Goal: Use online tool/utility: Utilize a website feature to perform a specific function

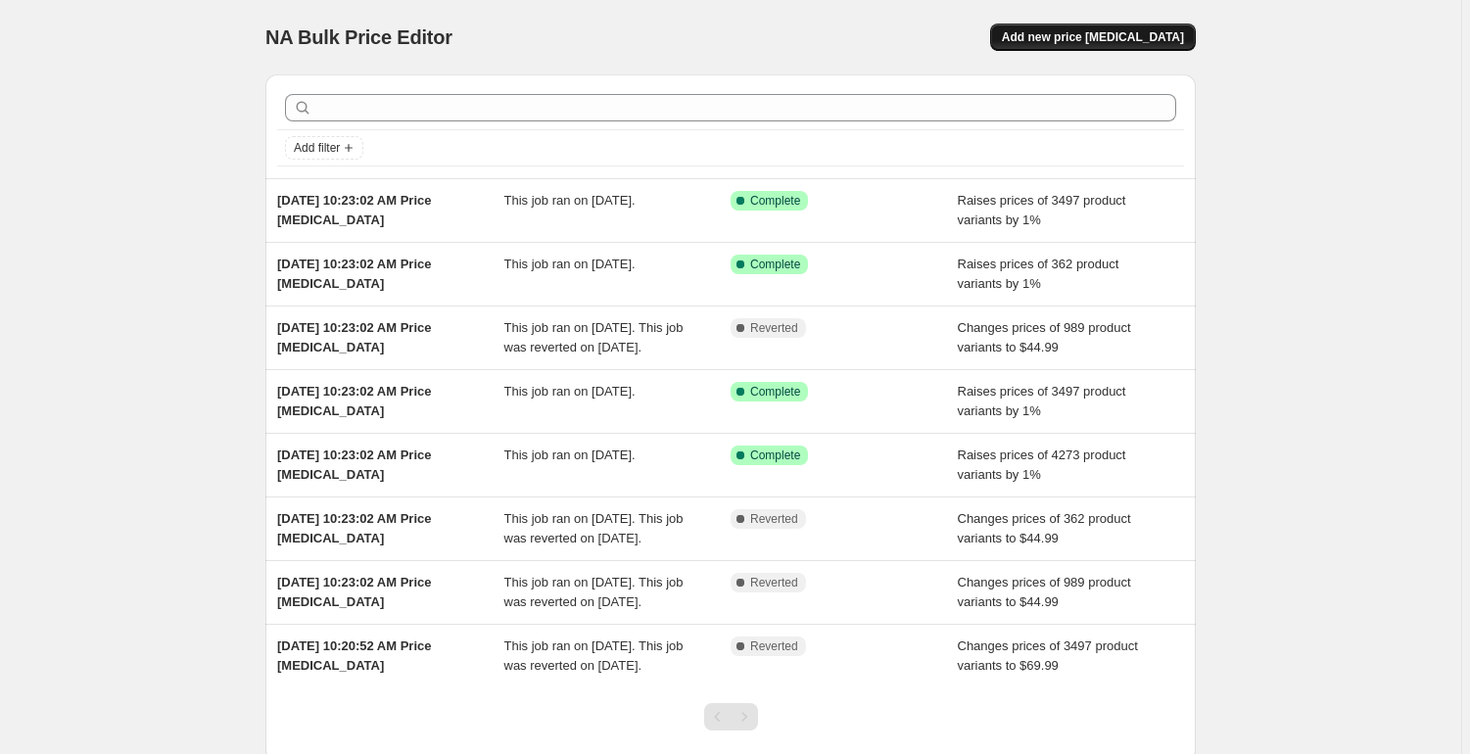
click at [1054, 29] on span "Add new price change job" at bounding box center [1093, 37] width 182 height 16
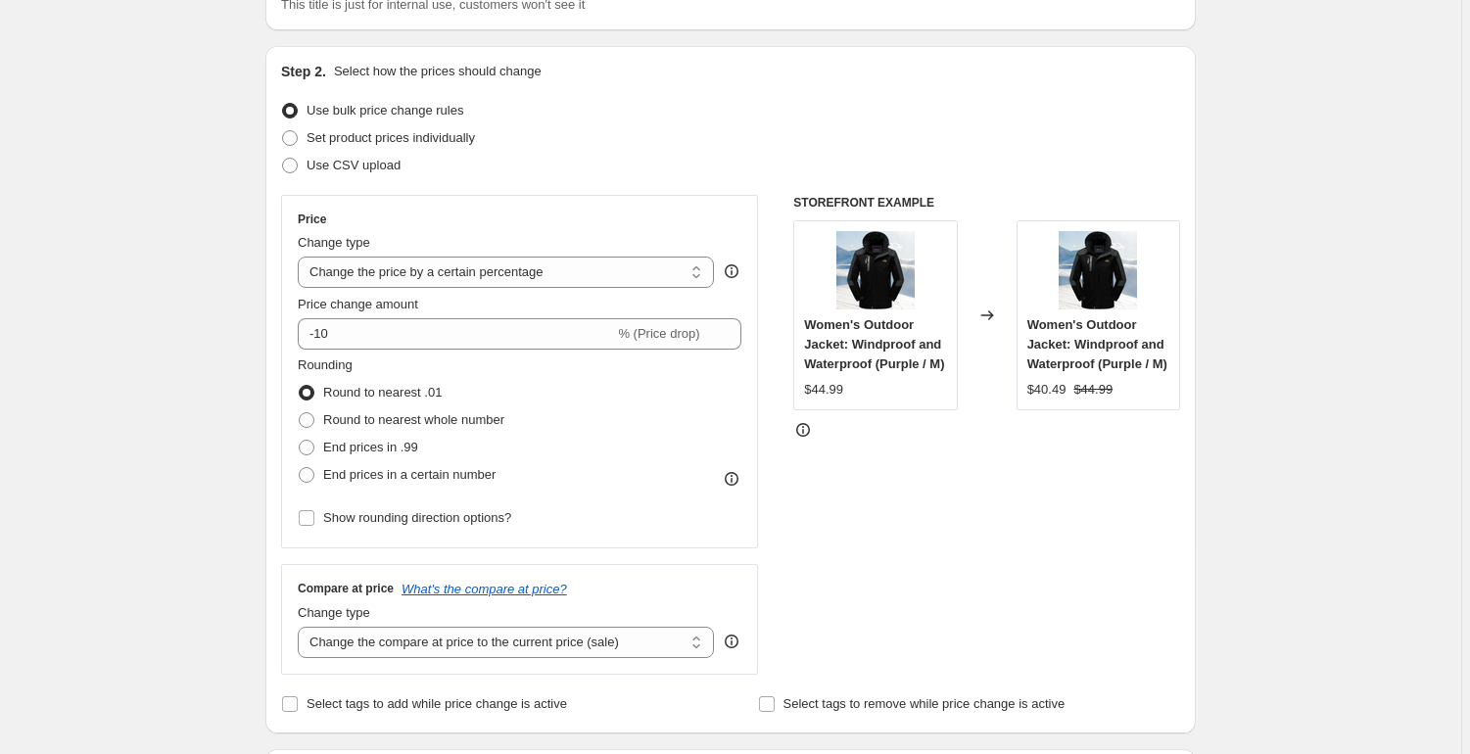
scroll to position [173, 0]
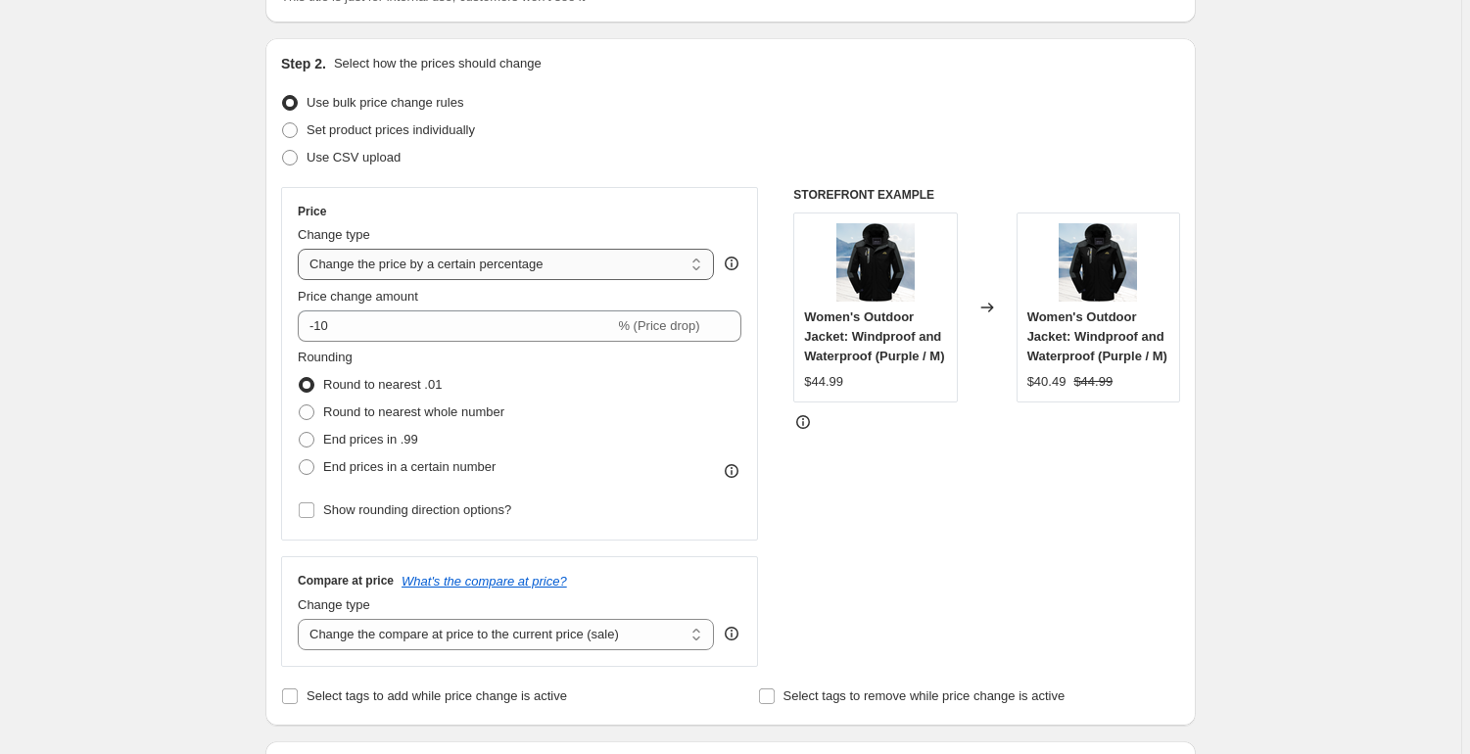
click at [383, 259] on select "Change the price to a certain amount Change the price by a certain amount Chang…" at bounding box center [506, 264] width 416 height 31
select select "no_change"
click at [301, 249] on select "Change the price to a certain amount Change the price by a certain amount Chang…" at bounding box center [506, 264] width 416 height 31
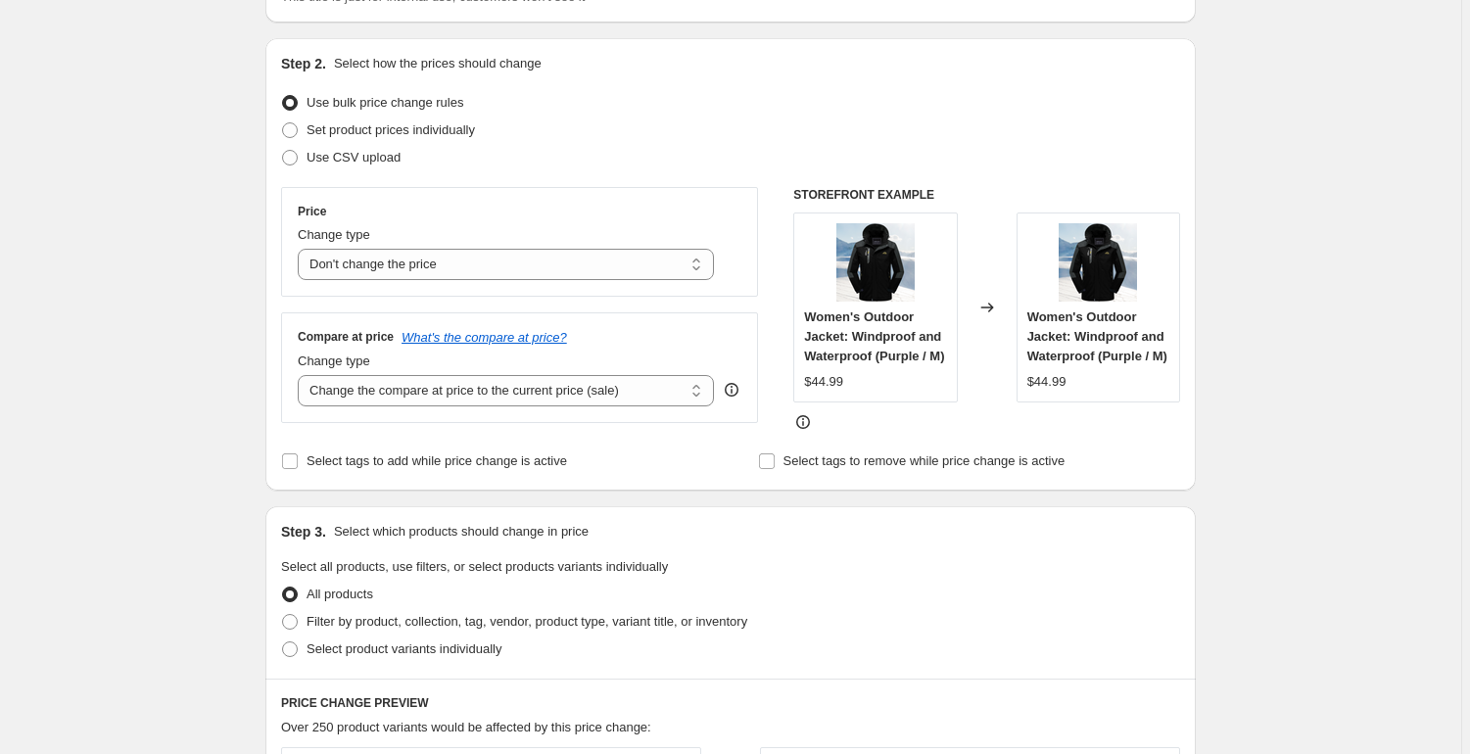
click at [224, 323] on div "Create new price change job. This page is ready Create new price change job Dra…" at bounding box center [730, 704] width 1461 height 1755
click at [436, 384] on select "Change the compare at price to the current price (sale) Change the compare at p…" at bounding box center [506, 390] width 416 height 31
select select "remove"
click at [301, 375] on select "Change the compare at price to the current price (sale) Change the compare at p…" at bounding box center [506, 390] width 416 height 31
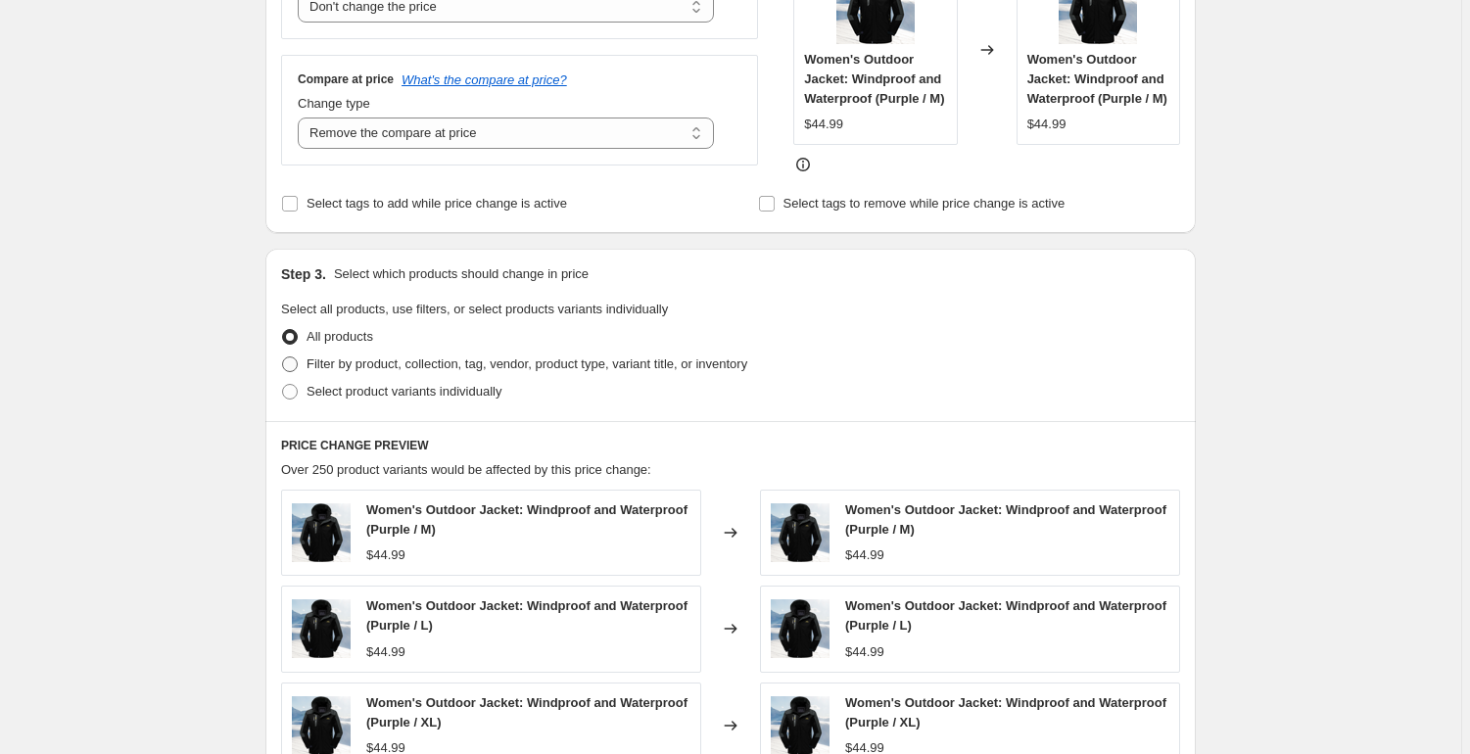
click at [343, 371] on span "Filter by product, collection, tag, vendor, product type, variant title, or inv…" at bounding box center [526, 363] width 441 height 15
click at [283, 357] on input "Filter by product, collection, tag, vendor, product type, variant title, or inv…" at bounding box center [282, 356] width 1 height 1
radio input "true"
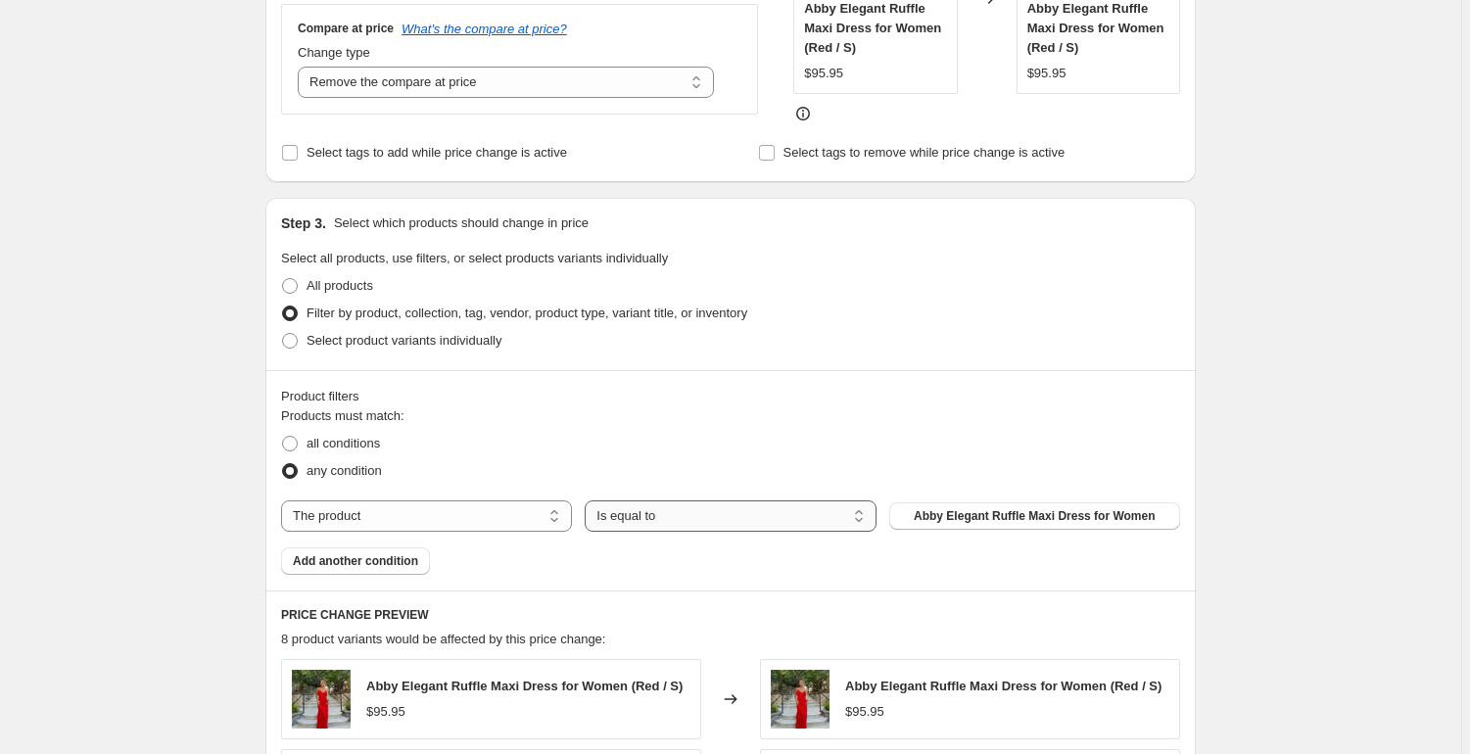
scroll to position [514, 0]
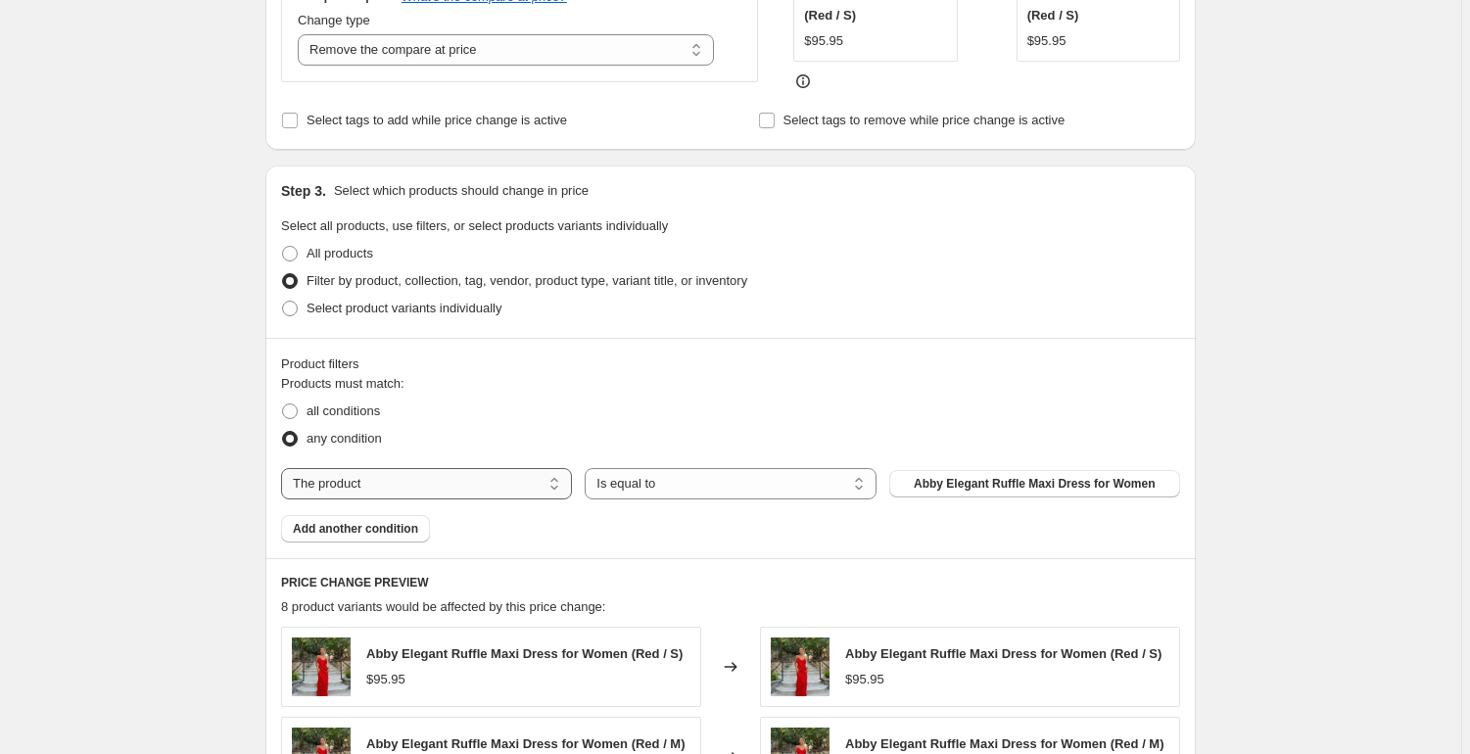
click at [448, 468] on select "The product The product's collection The product's tag The product's vendor The…" at bounding box center [426, 483] width 291 height 31
select select "collection"
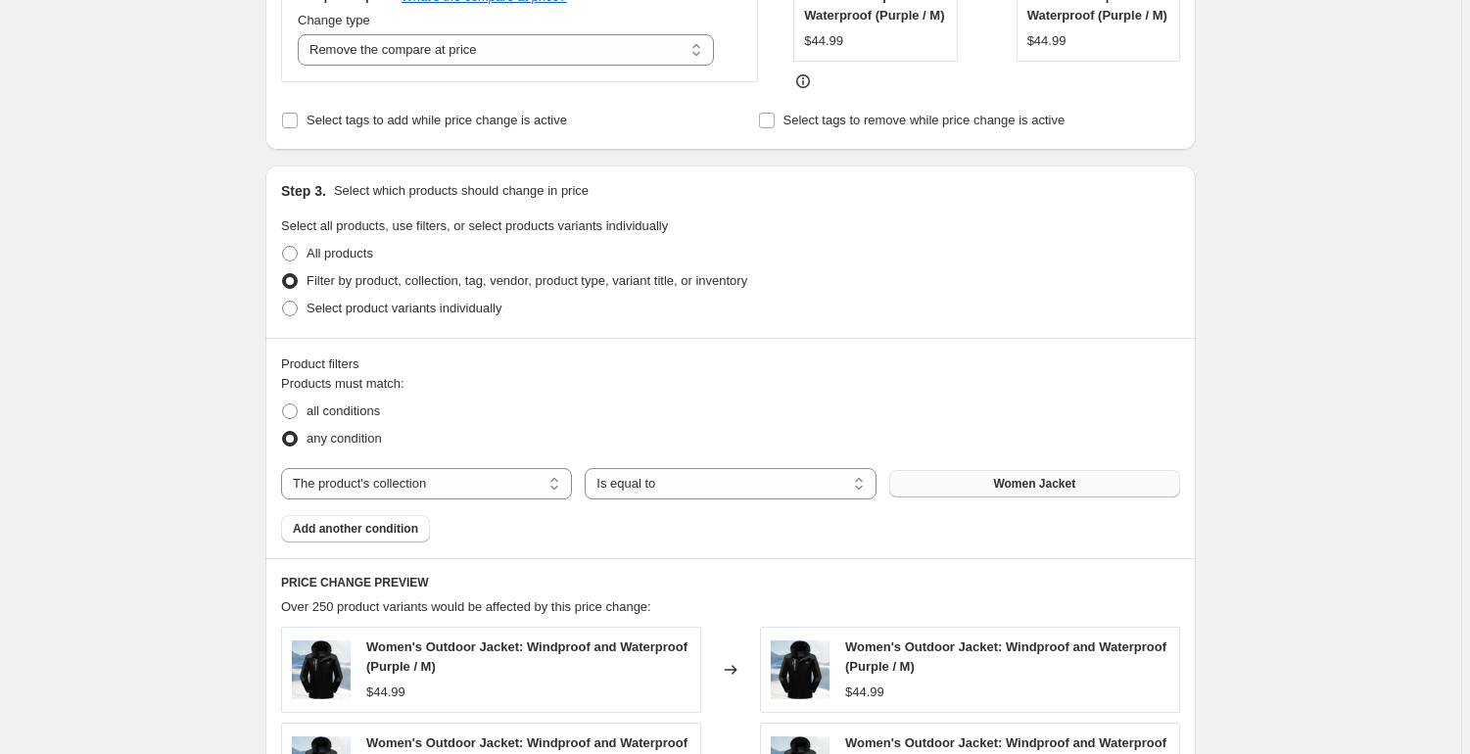
click at [966, 496] on button "Women Jacket" at bounding box center [1034, 483] width 291 height 27
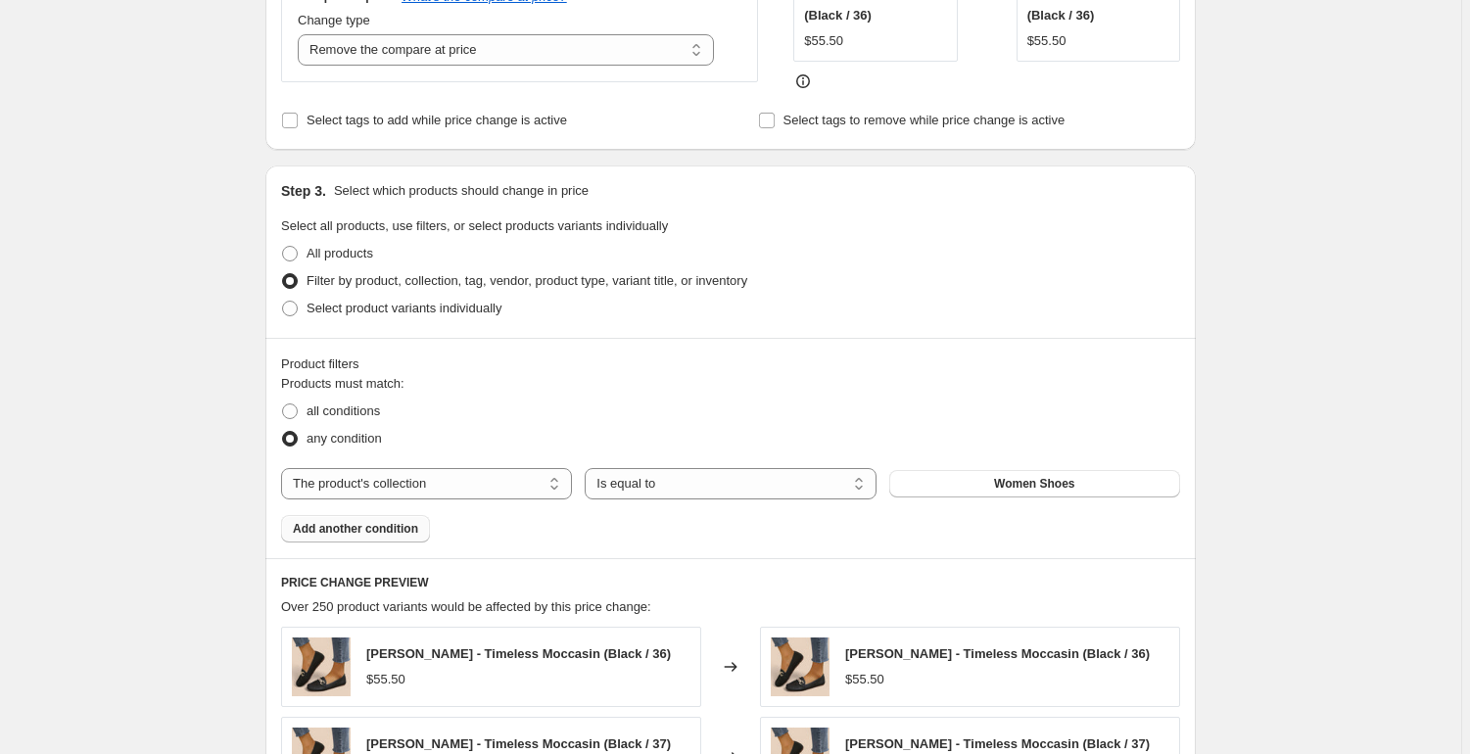
click at [415, 522] on span "Add another condition" at bounding box center [355, 529] width 125 height 16
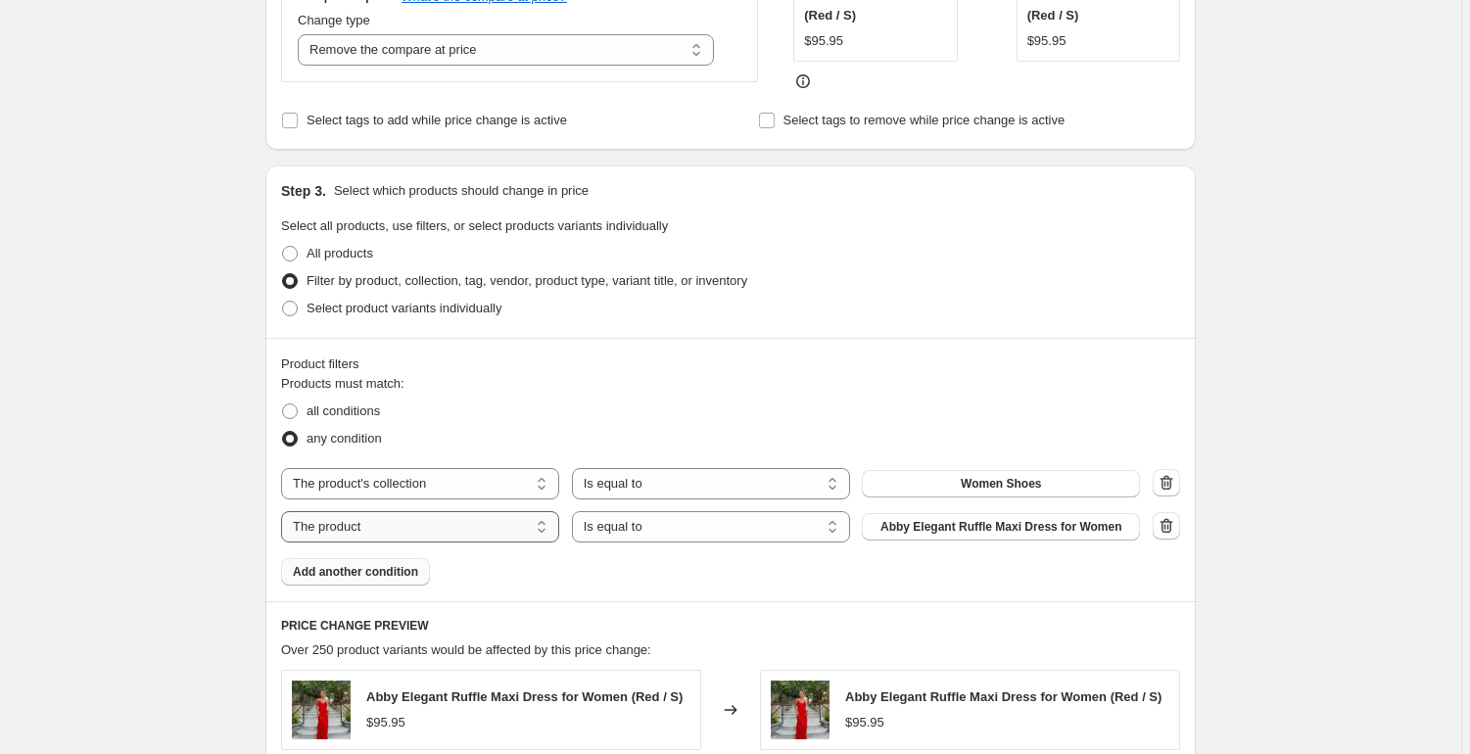
drag, startPoint x: 1059, startPoint y: 521, endPoint x: 400, endPoint y: 514, distance: 659.1
click at [490, 548] on div "Products must match: all conditions any condition The product The product's col…" at bounding box center [730, 480] width 899 height 212
click at [381, 518] on select "The product The product's collection The product's tag The product's vendor The…" at bounding box center [420, 526] width 278 height 31
select select "collection"
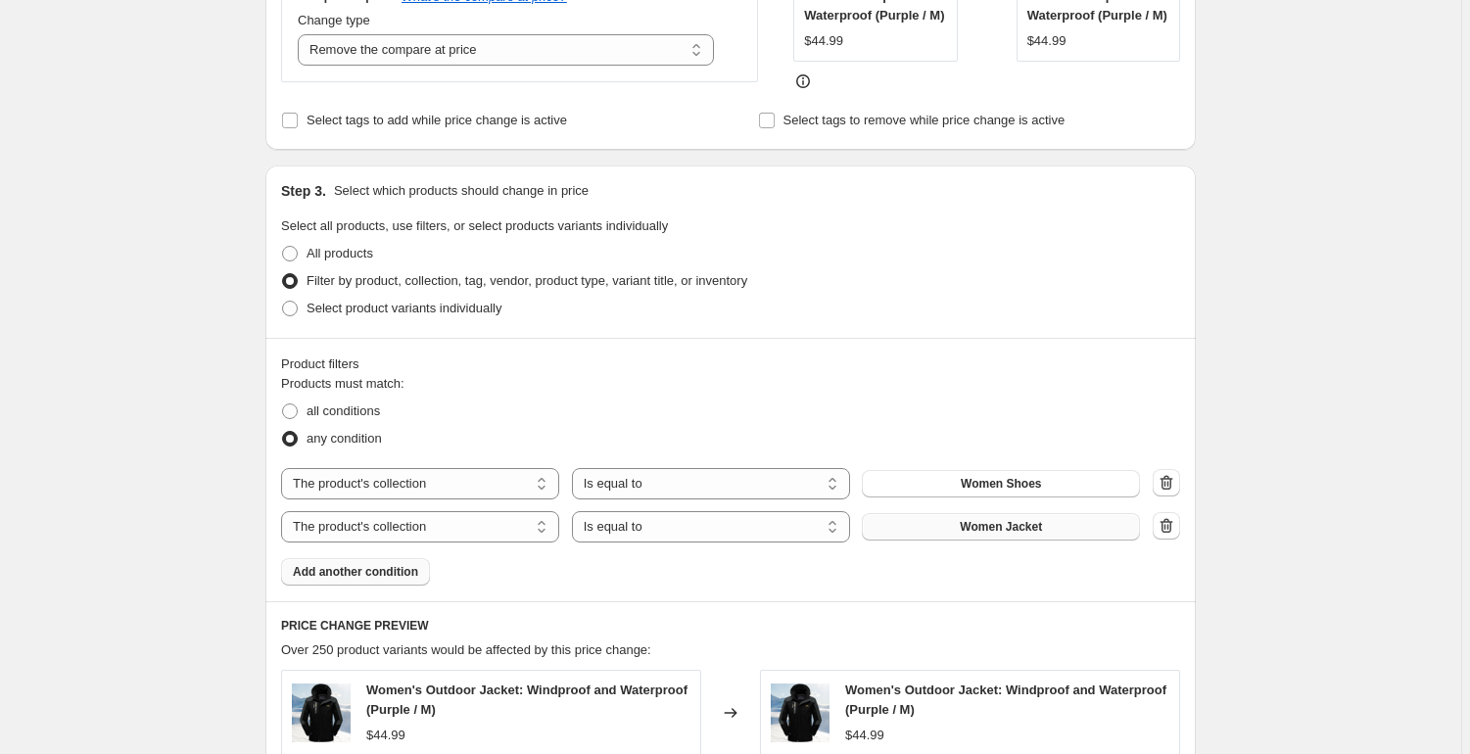
click at [1046, 541] on button "Women Jacket" at bounding box center [1001, 526] width 278 height 27
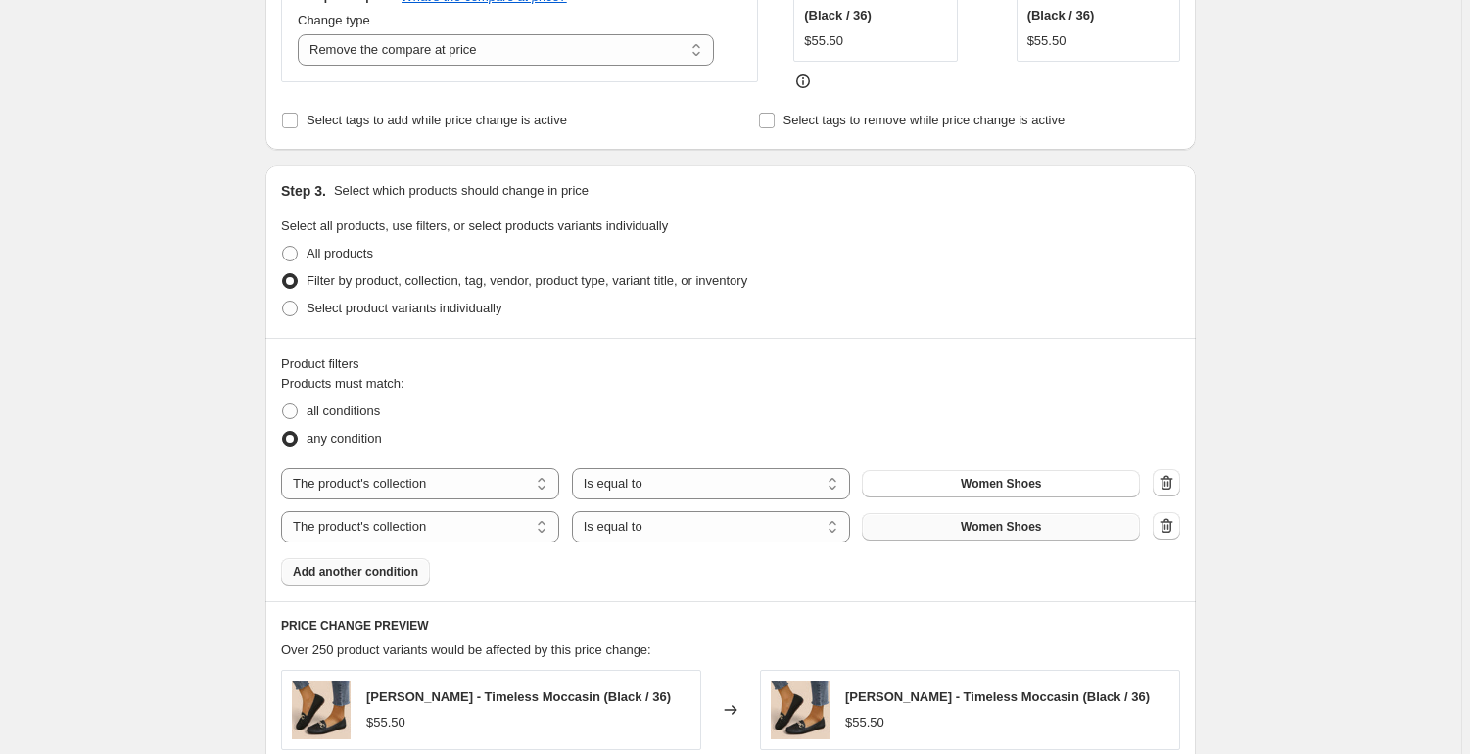
click at [1022, 519] on span "Women Shoes" at bounding box center [1001, 527] width 80 height 16
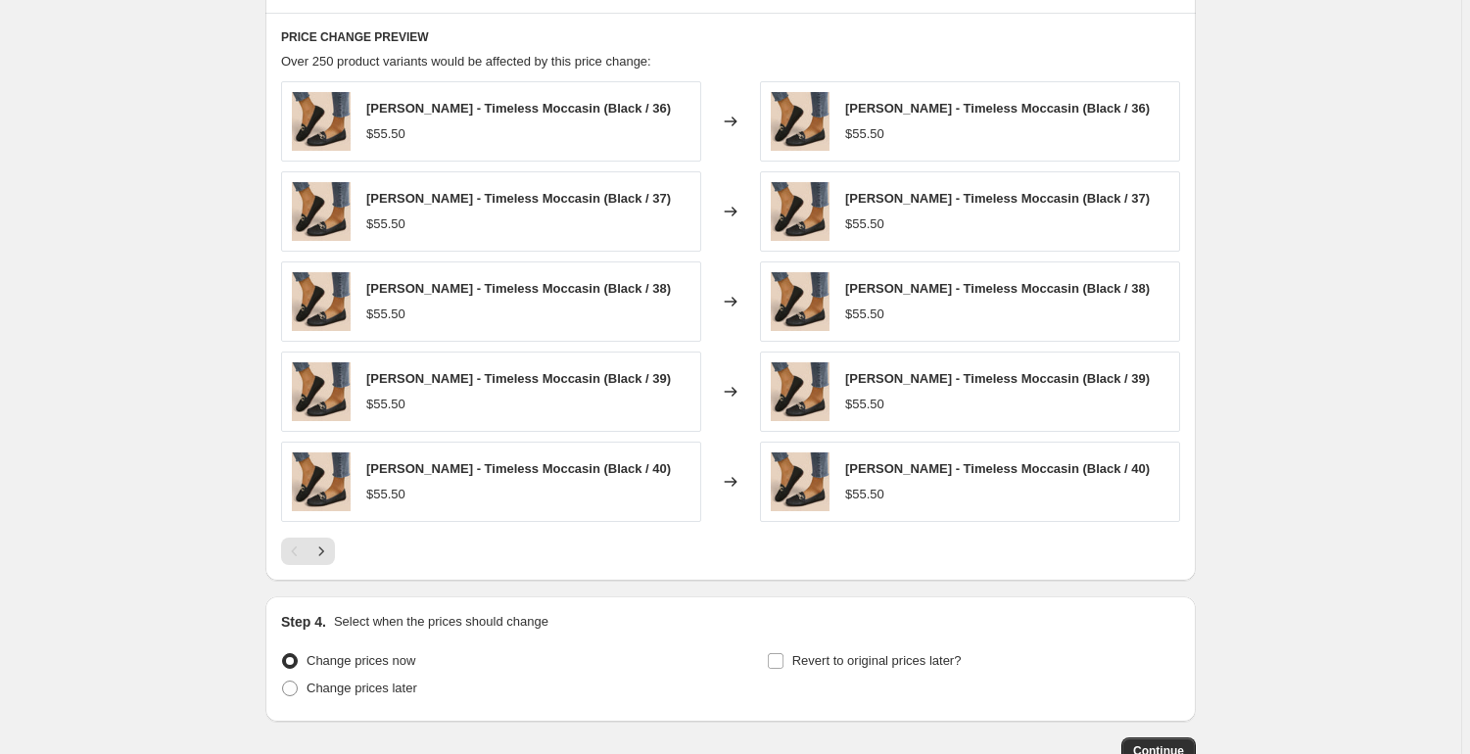
scroll to position [1221, 0]
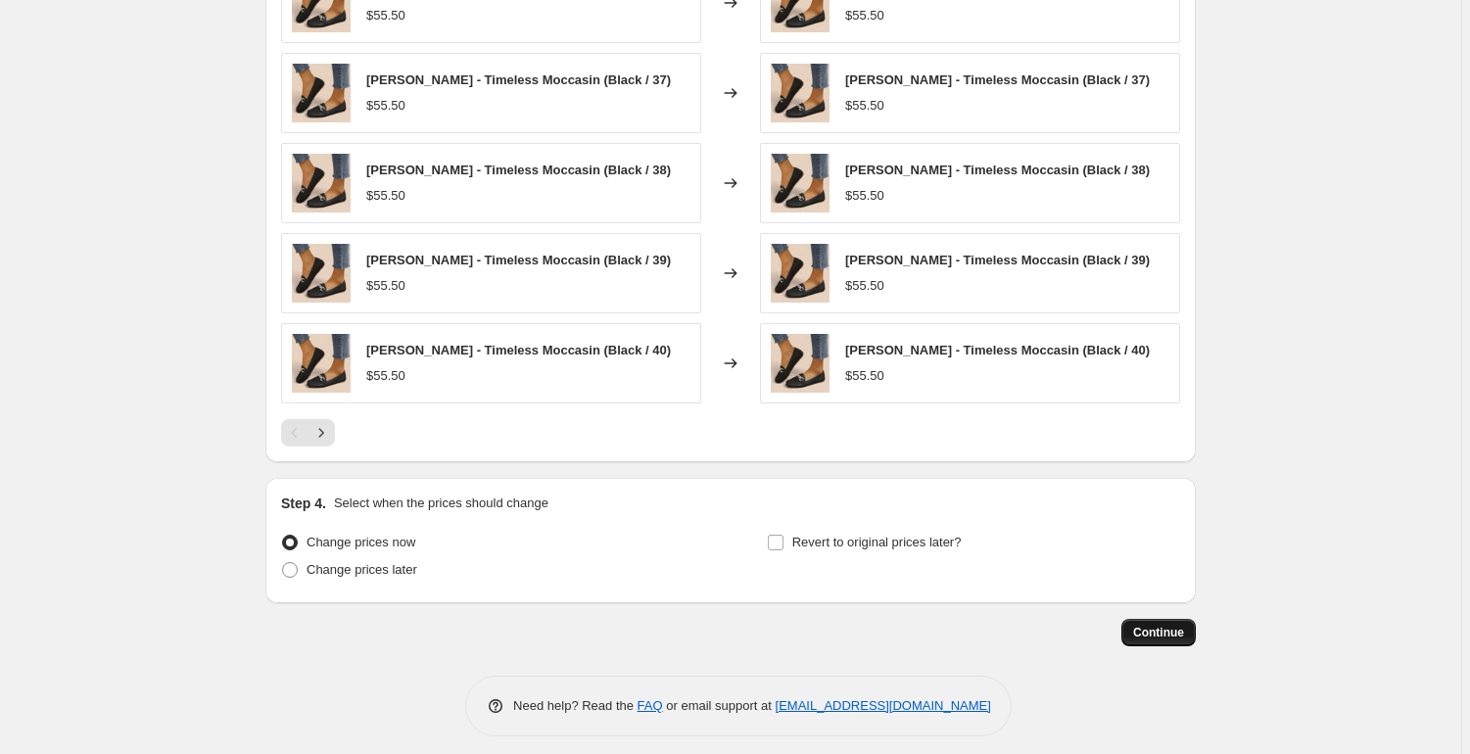
click at [1163, 627] on span "Continue" at bounding box center [1158, 633] width 51 height 16
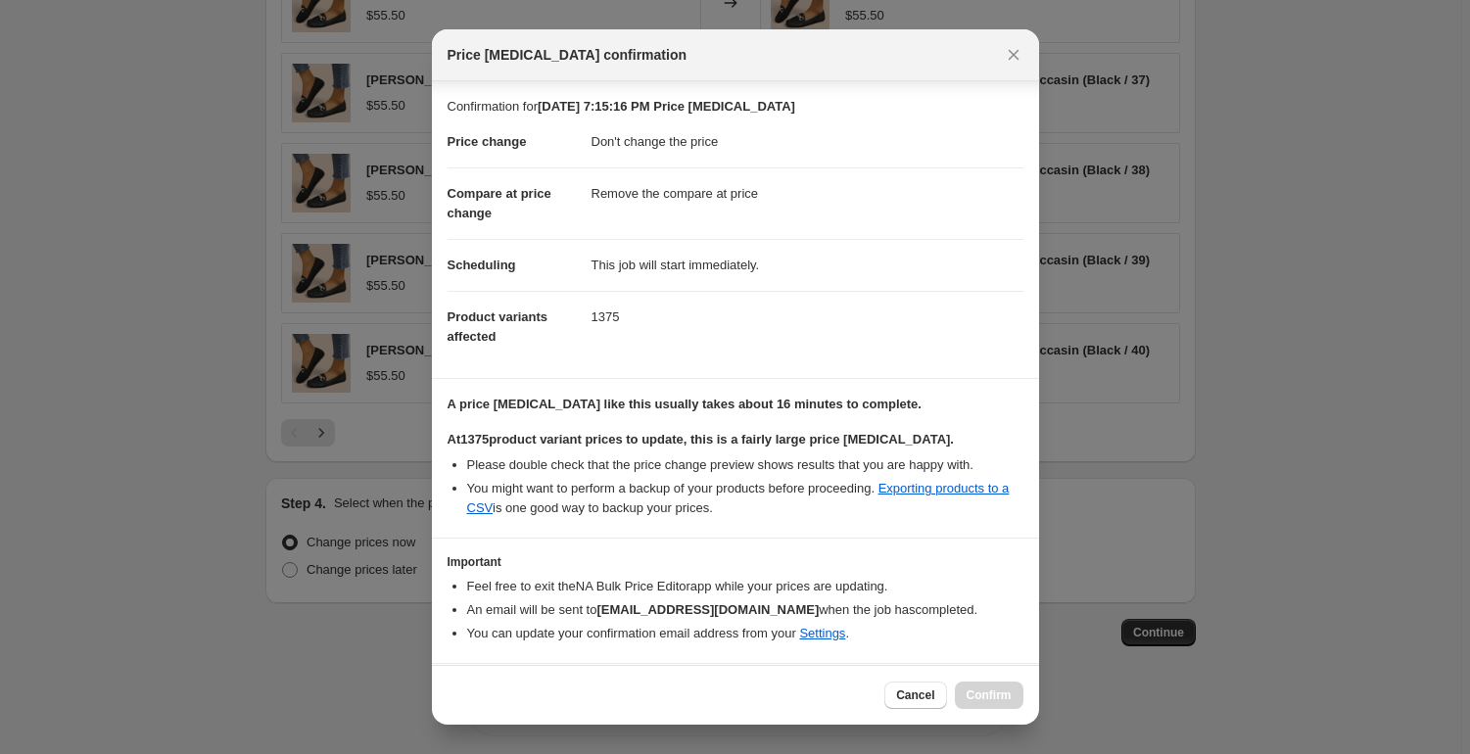
scroll to position [55, 0]
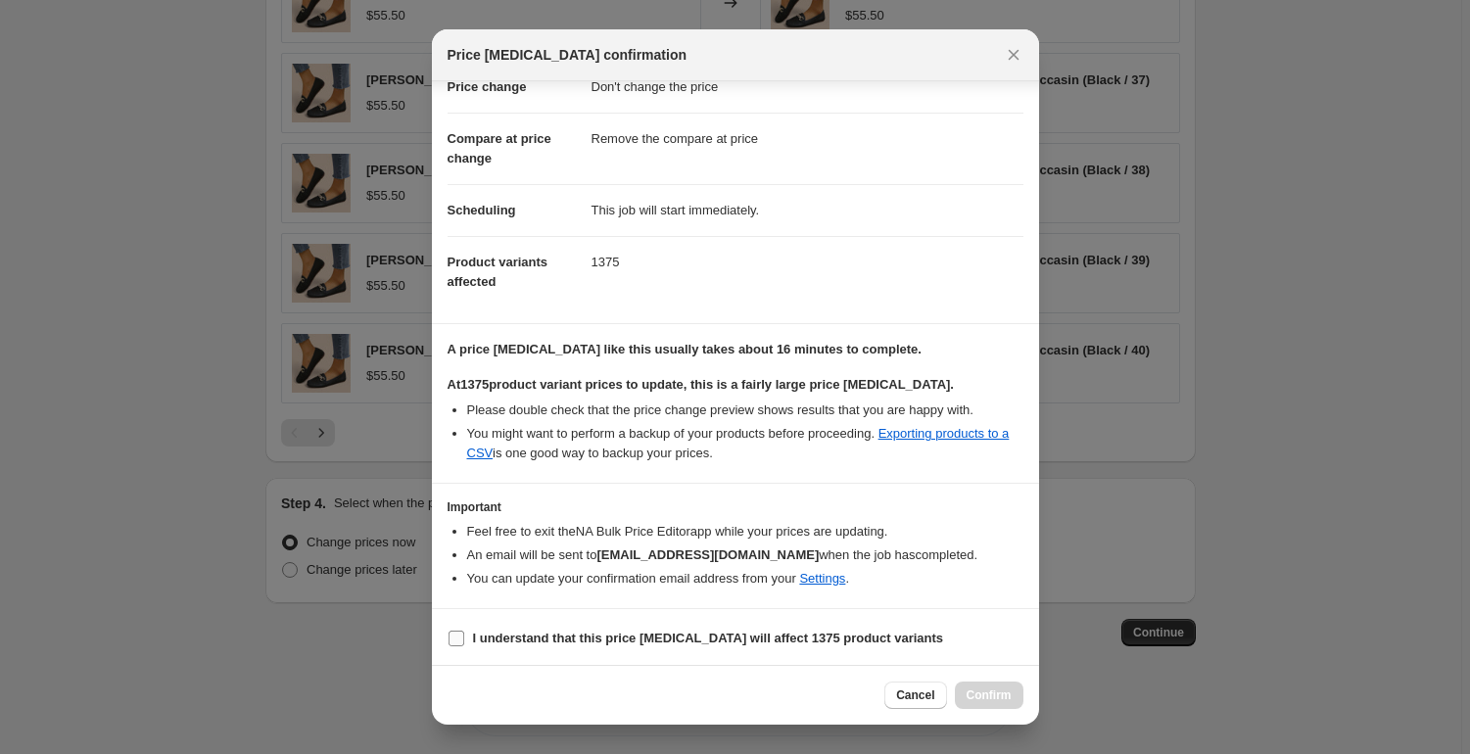
click at [862, 633] on b "I understand that this price change job will affect 1375 product variants" at bounding box center [708, 638] width 471 height 15
click at [464, 633] on input "I understand that this price change job will affect 1375 product variants" at bounding box center [456, 639] width 16 height 16
checkbox input "true"
click at [987, 696] on span "Confirm" at bounding box center [988, 695] width 45 height 16
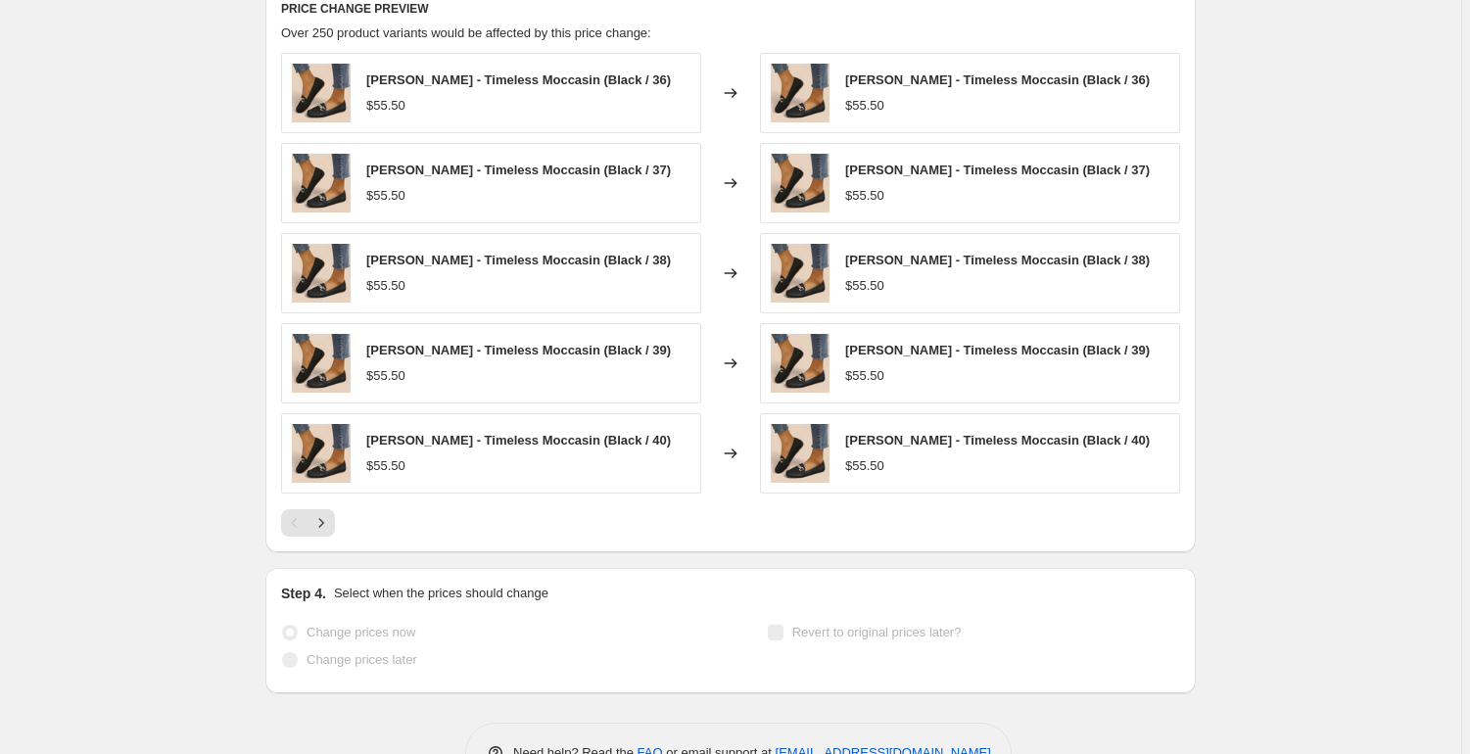
scroll to position [1272, 0]
click at [917, 584] on div "Step 4. Select when the prices should change" at bounding box center [730, 594] width 899 height 20
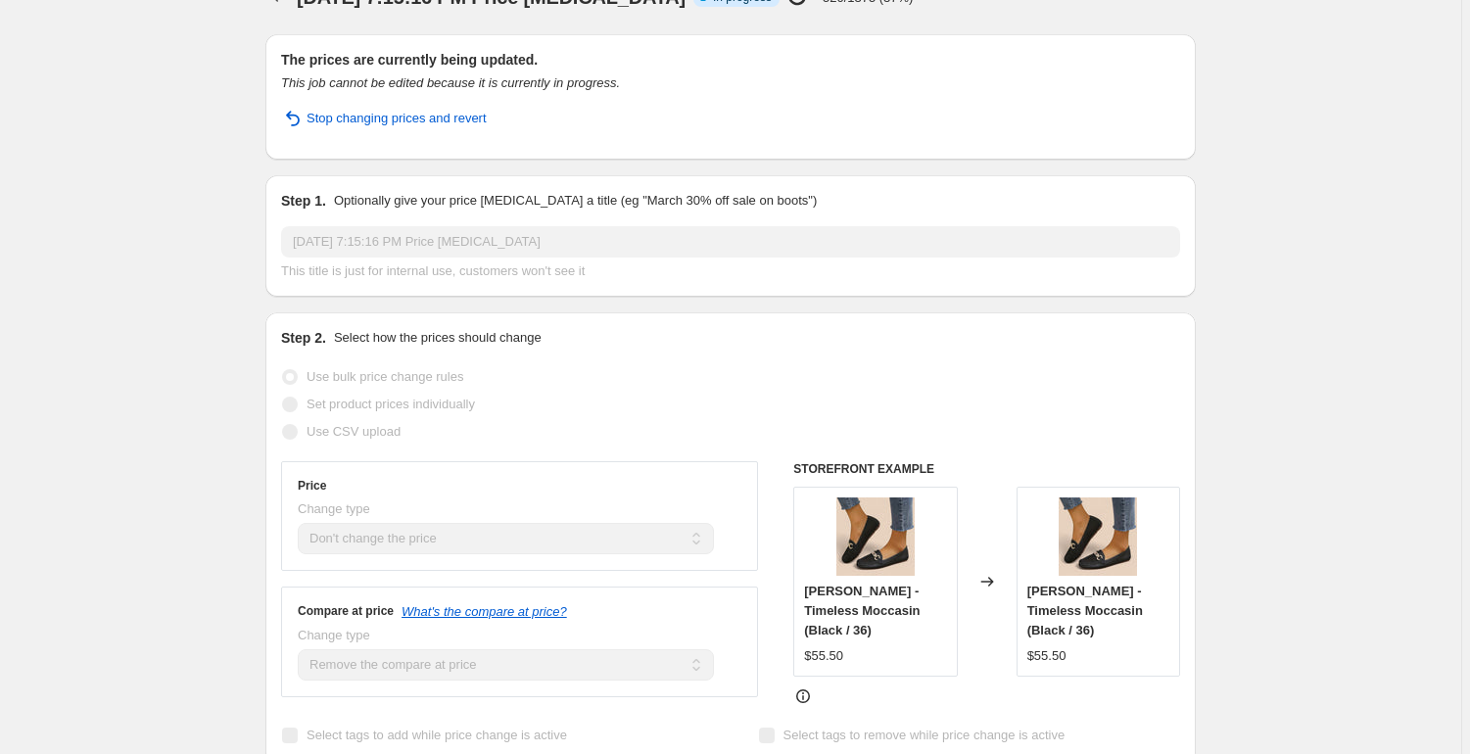
scroll to position [0, 0]
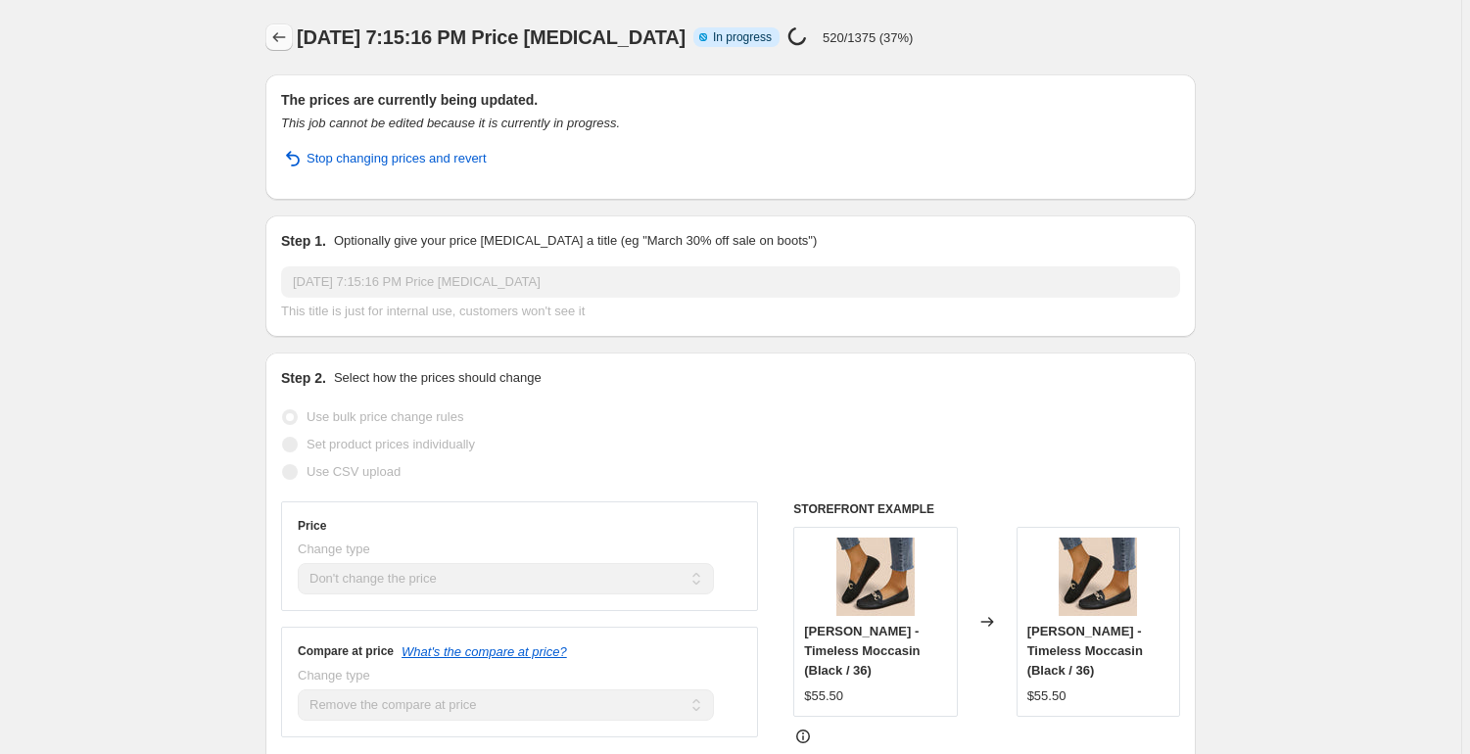
click at [281, 39] on icon "Price change jobs" at bounding box center [279, 37] width 20 height 20
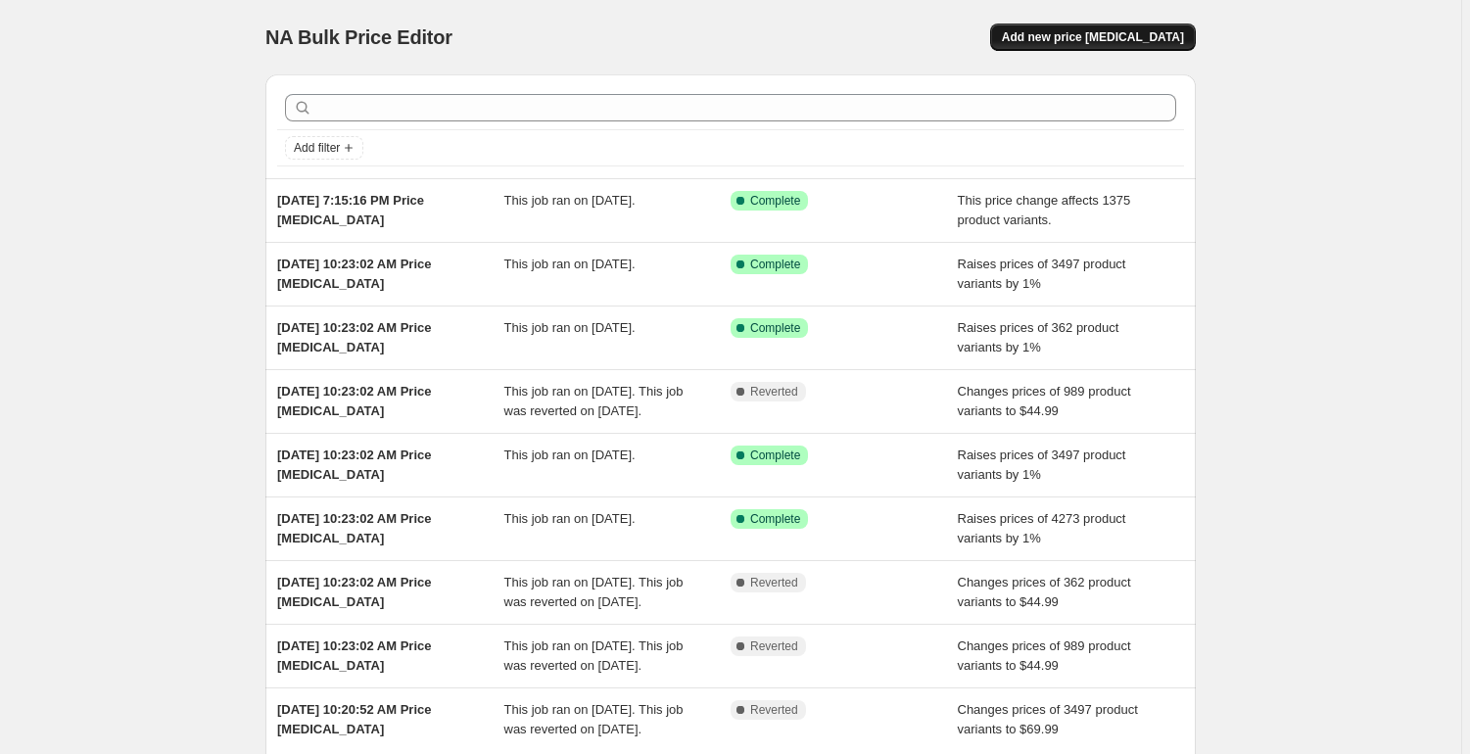
click at [1089, 37] on span "Add new price [MEDICAL_DATA]" at bounding box center [1093, 37] width 182 height 16
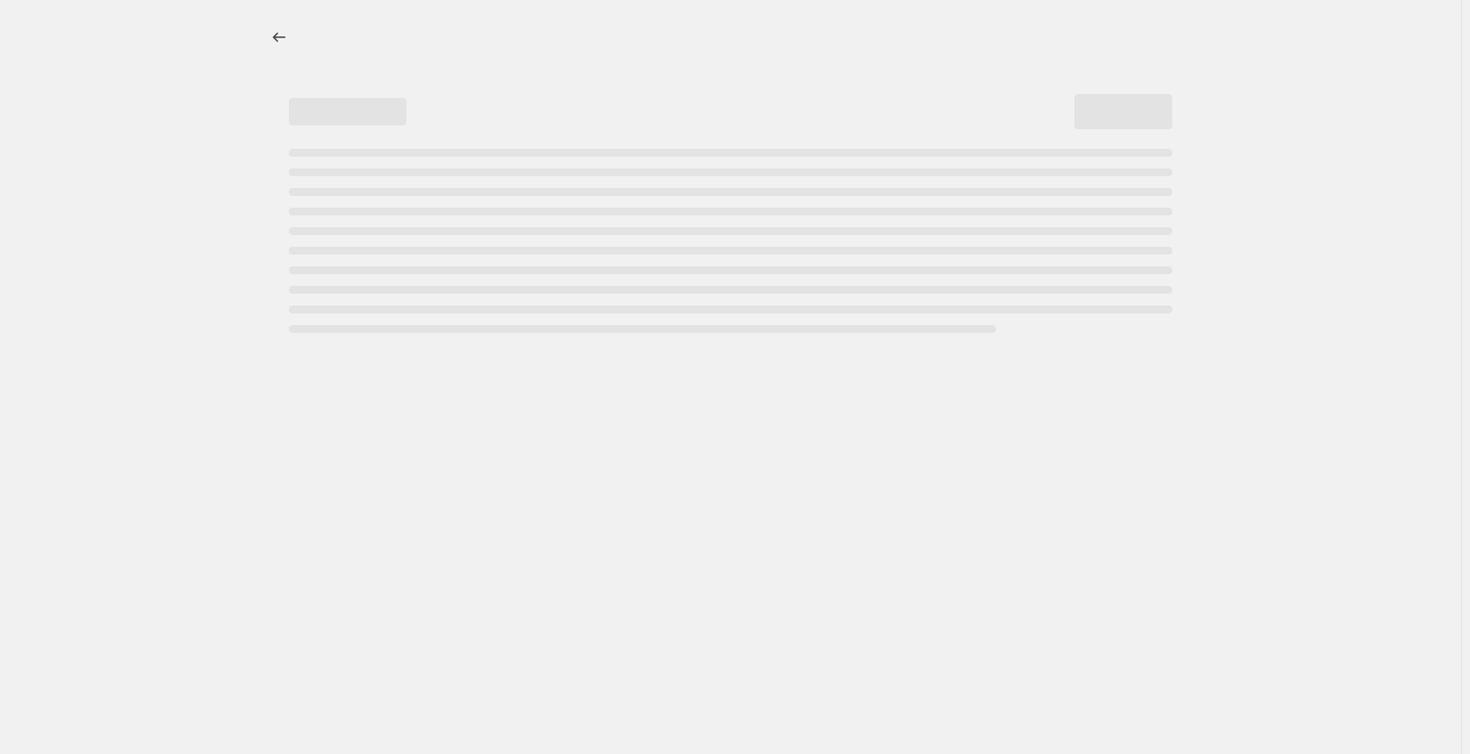
select select "percentage"
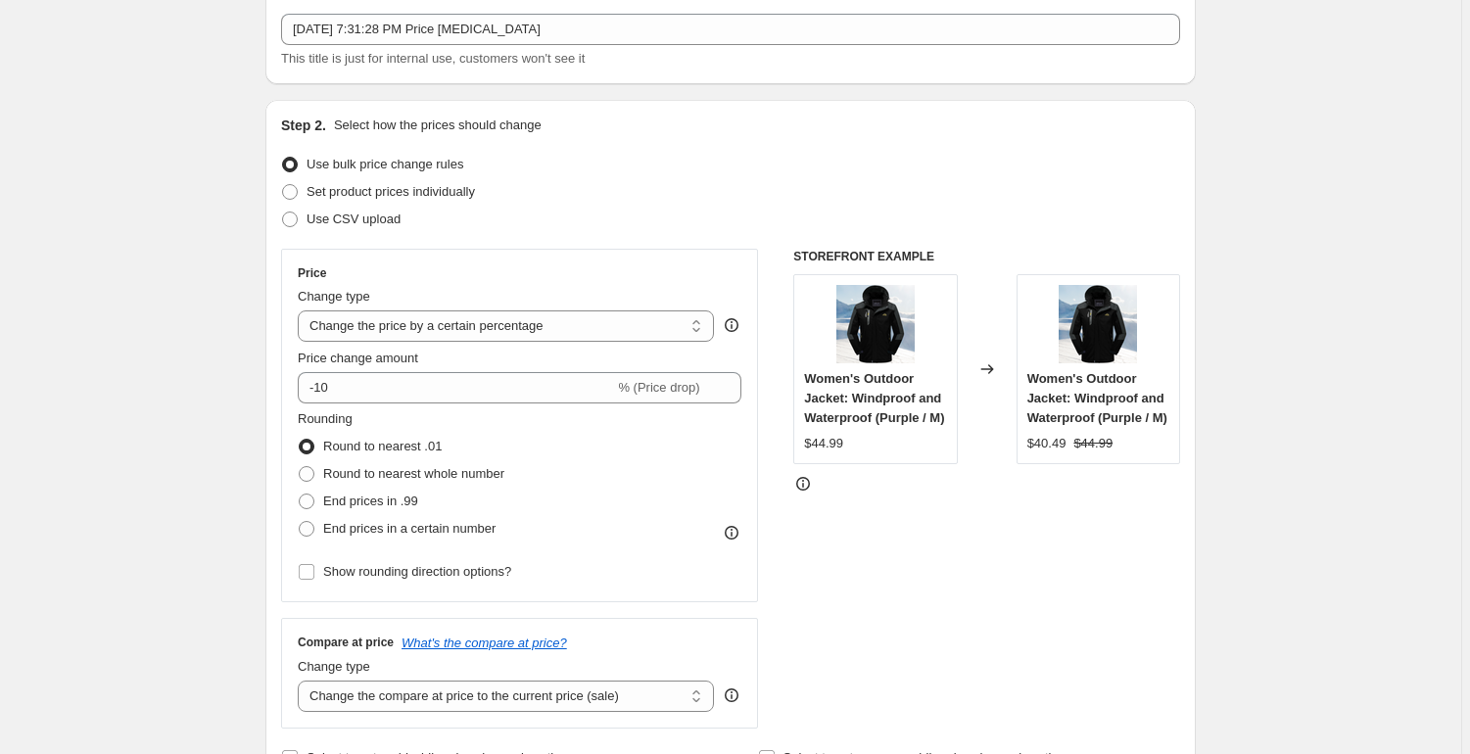
scroll to position [153, 0]
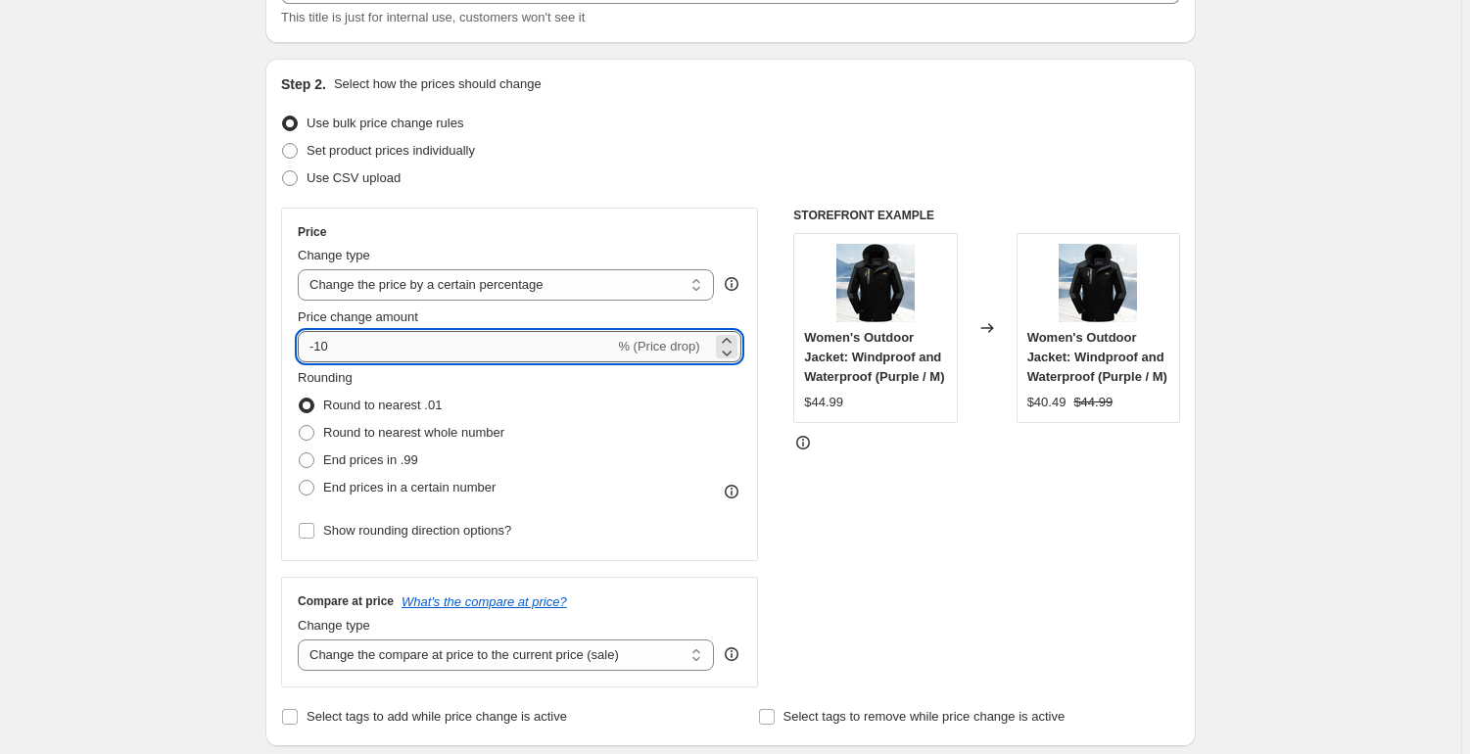
click at [354, 349] on input "-10" at bounding box center [456, 346] width 316 height 31
click at [365, 345] on input "10" at bounding box center [445, 346] width 294 height 31
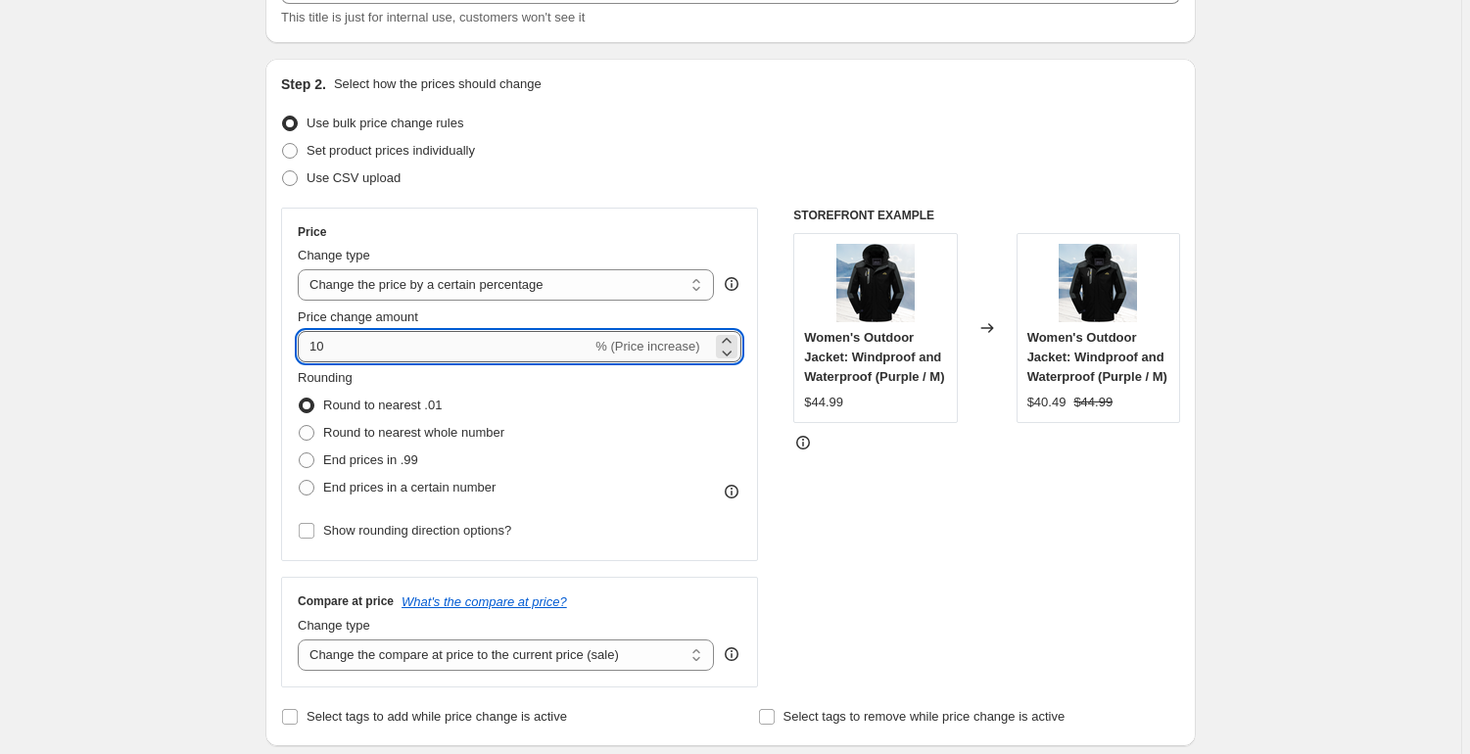
click at [365, 345] on input "10" at bounding box center [445, 346] width 294 height 31
type input "20"
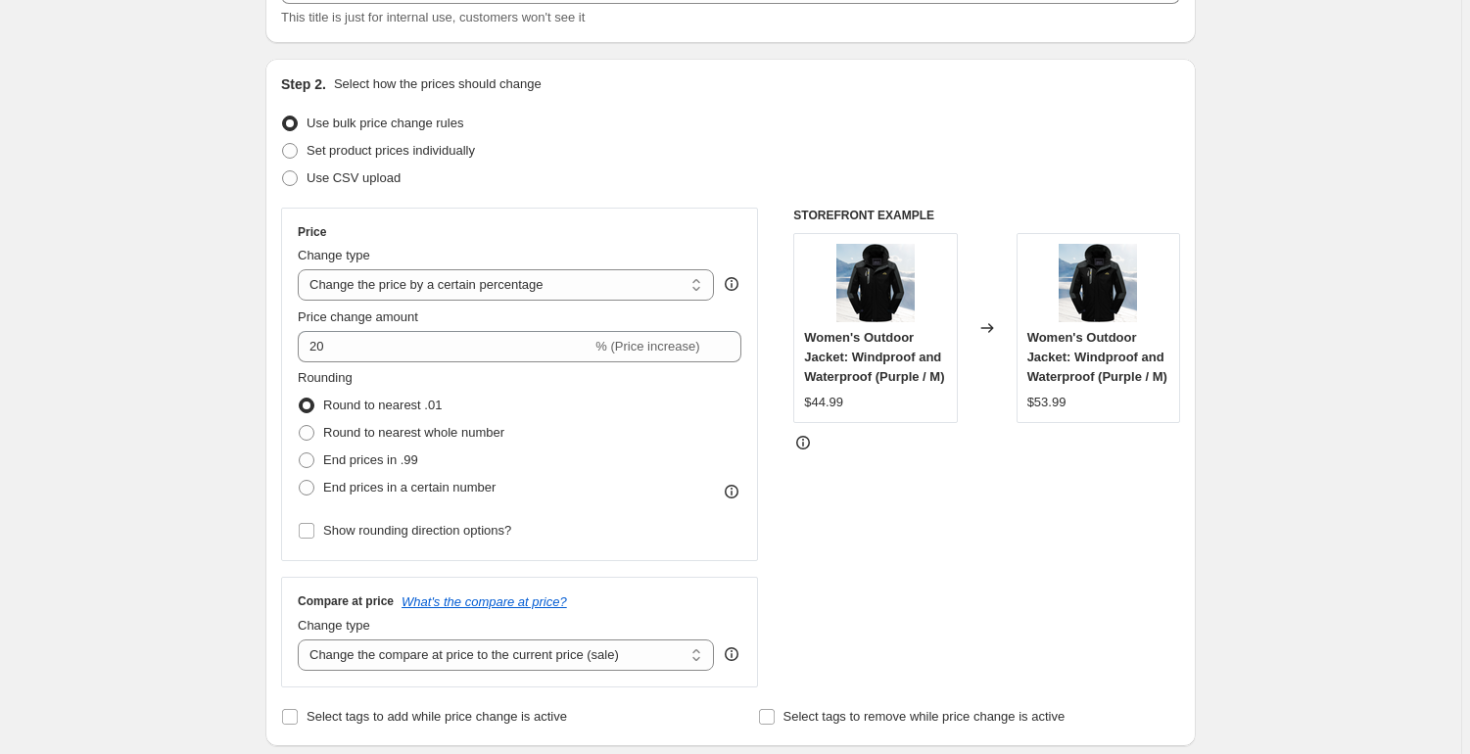
click at [411, 286] on select "Change the price to a certain amount Change the price by a certain amount Chang…" at bounding box center [506, 284] width 416 height 31
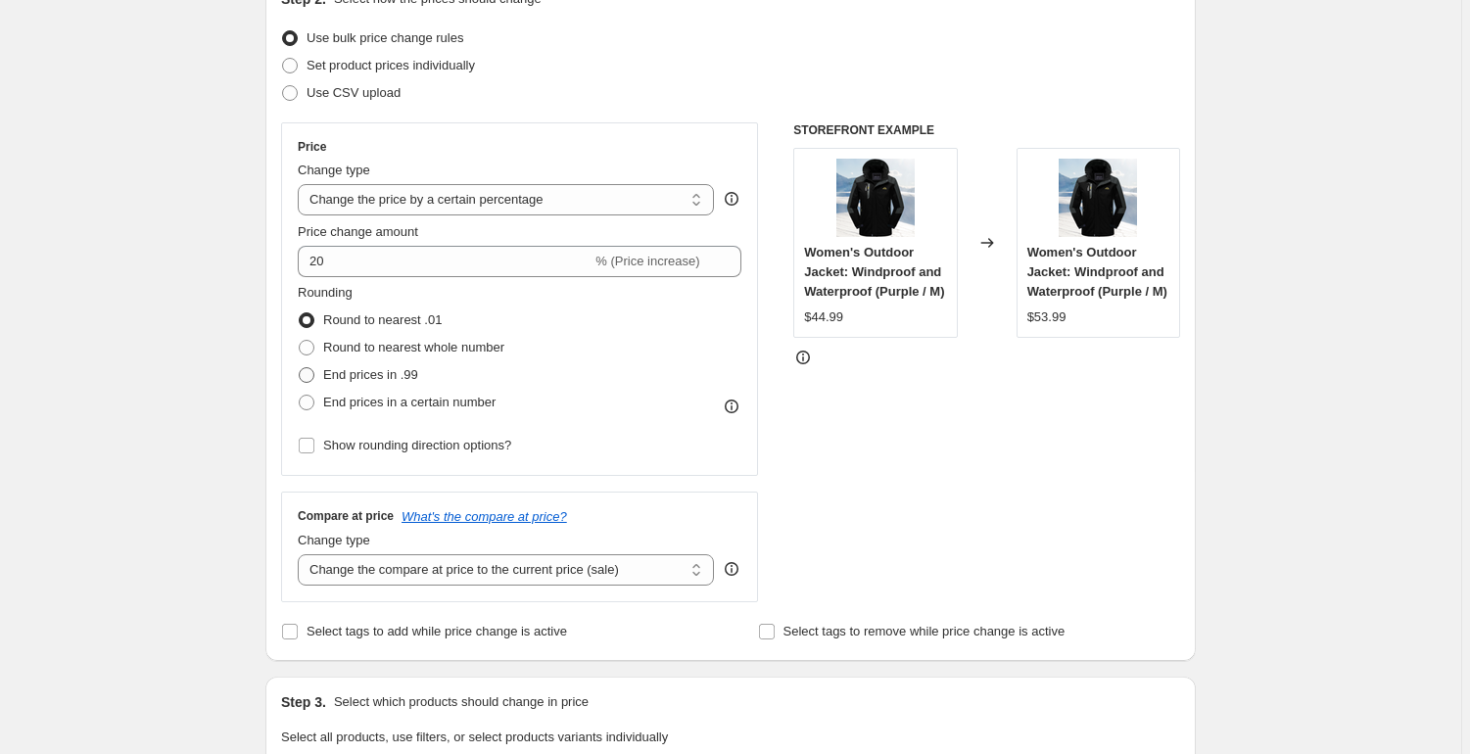
click at [339, 368] on span "End prices in .99" at bounding box center [370, 374] width 95 height 15
click at [300, 368] on input "End prices in .99" at bounding box center [299, 367] width 1 height 1
radio input "true"
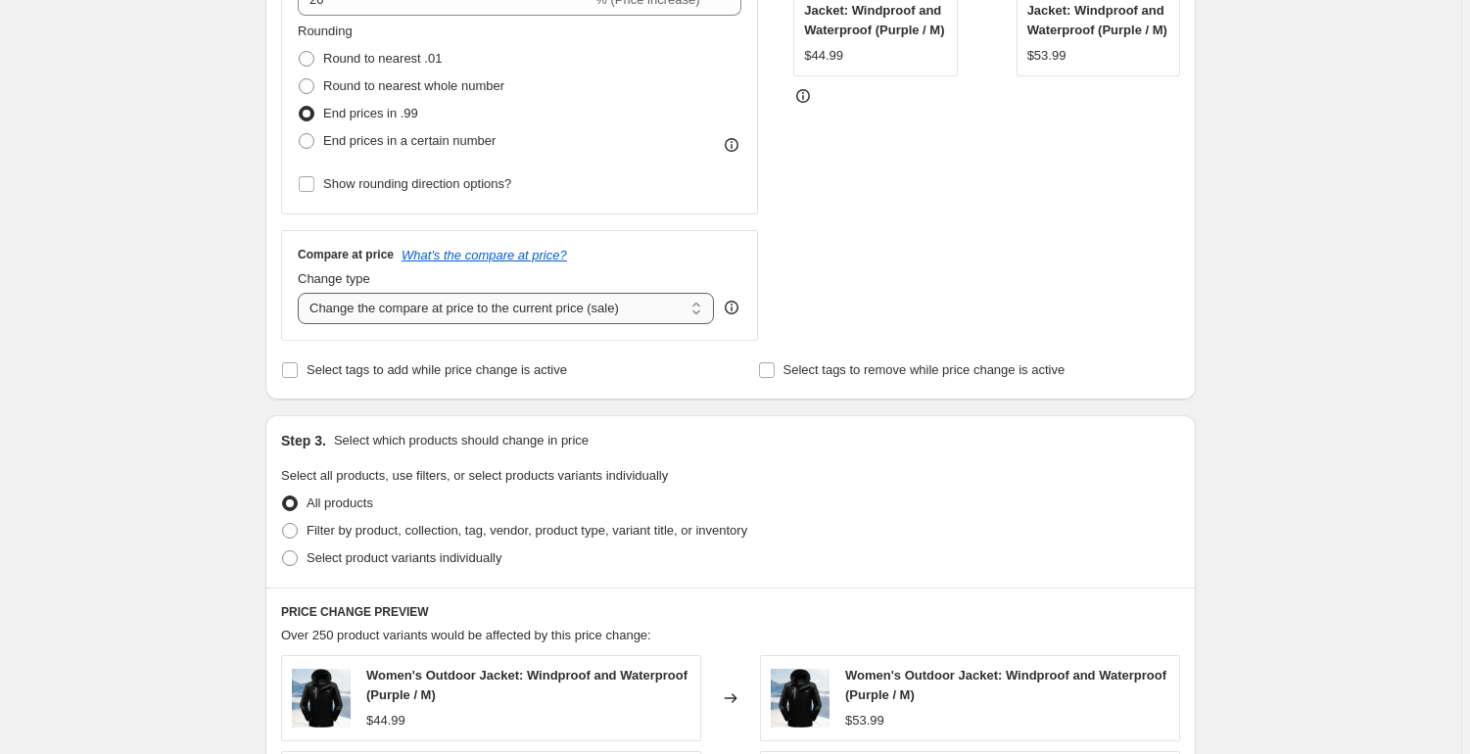
click at [365, 311] on select "Change the compare at price to the current price (sale) Change the compare at p…" at bounding box center [506, 308] width 416 height 31
select select "remove"
click at [301, 293] on select "Change the compare at price to the current price (sale) Change the compare at p…" at bounding box center [506, 308] width 416 height 31
click at [217, 429] on div "Create new price change job. This page is ready Create new price change job Dra…" at bounding box center [730, 495] width 1461 height 1989
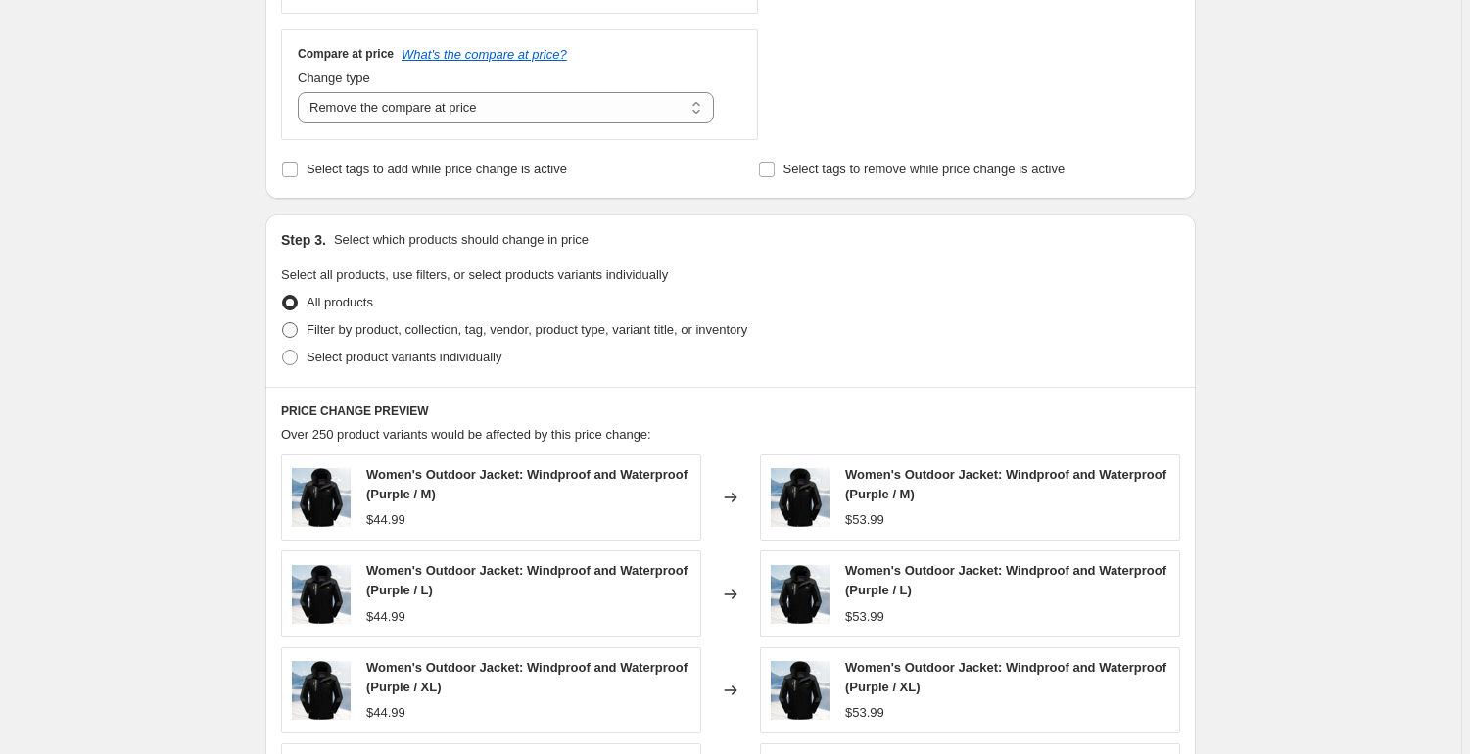
click at [401, 317] on label "Filter by product, collection, tag, vendor, product type, variant title, or inv…" at bounding box center [514, 329] width 466 height 27
click at [283, 322] on input "Filter by product, collection, tag, vendor, product type, variant title, or inv…" at bounding box center [282, 322] width 1 height 1
radio input "true"
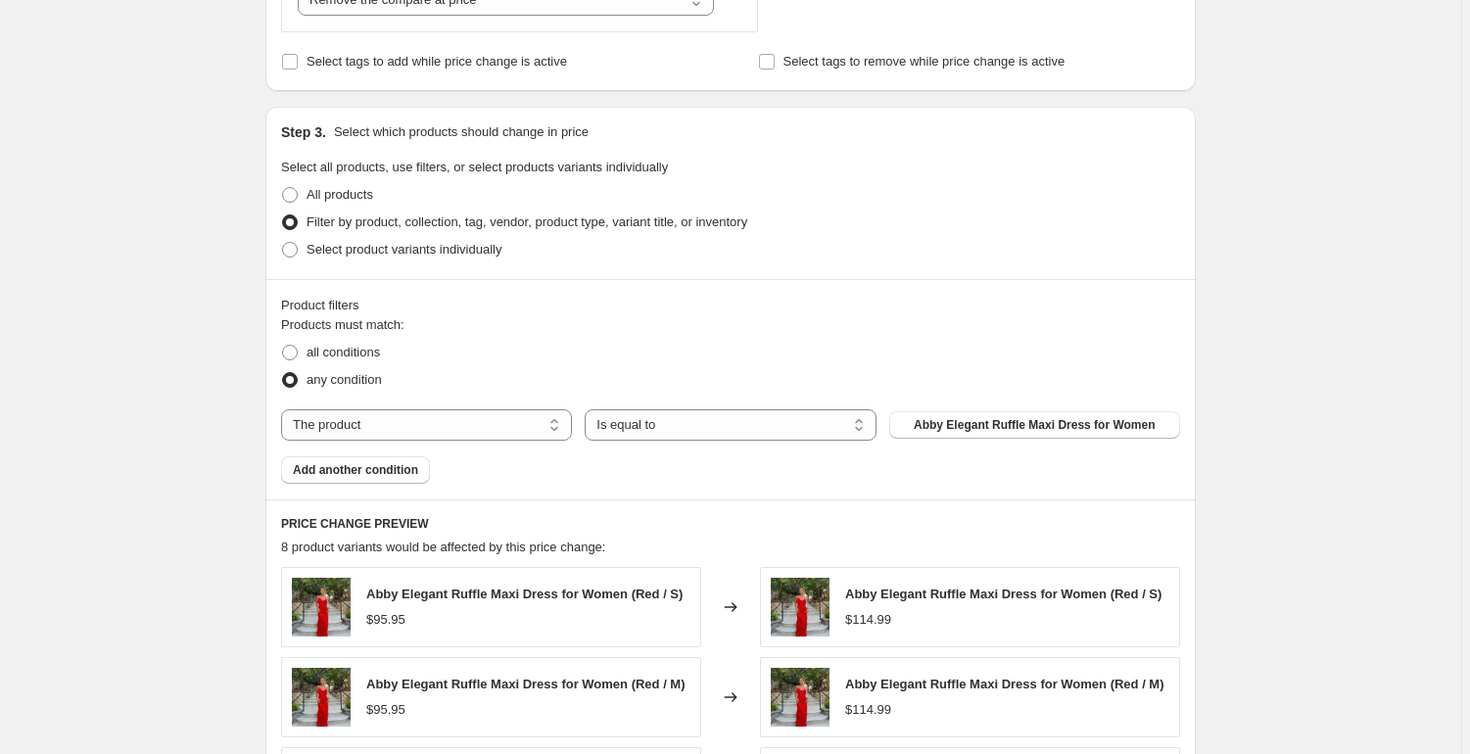
scroll to position [934, 0]
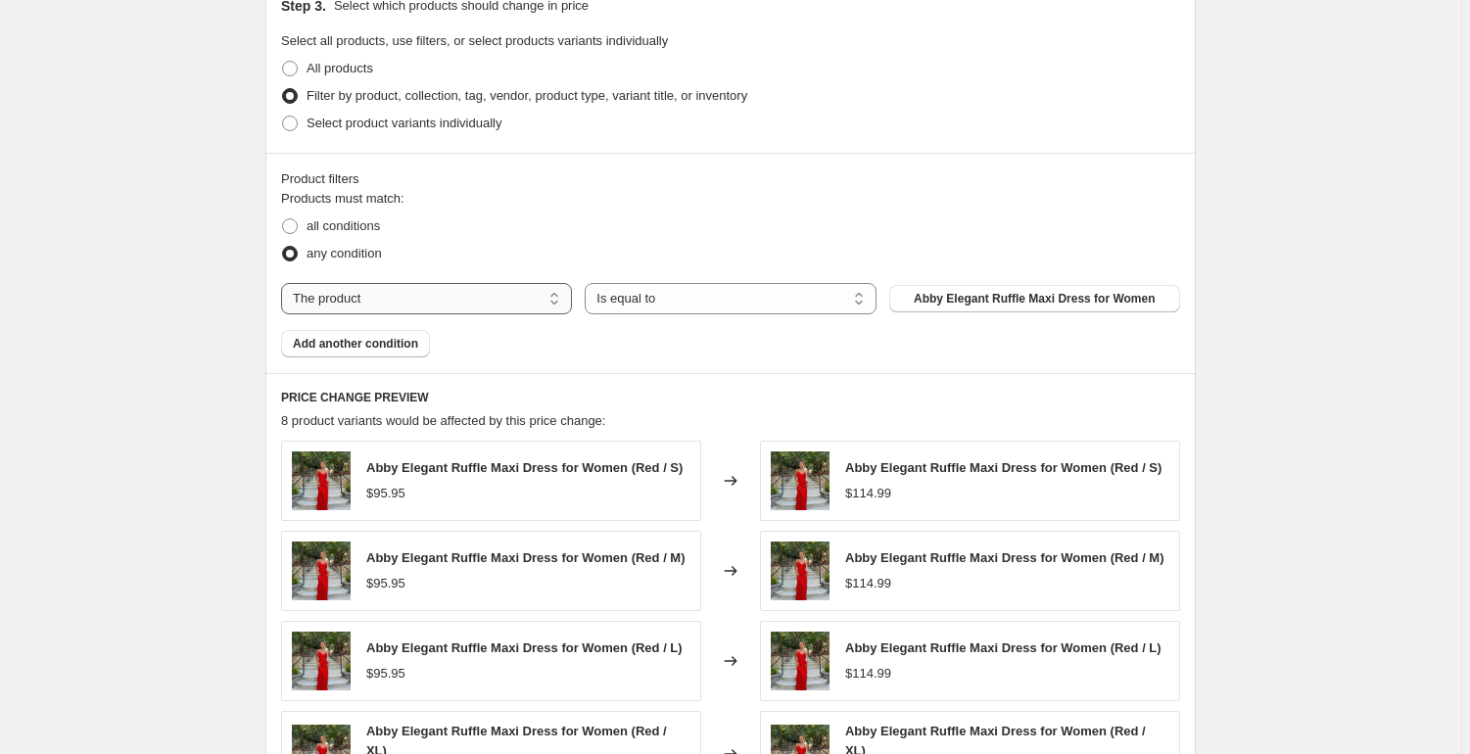
click at [495, 307] on select "The product The product's collection The product's tag The product's vendor The…" at bounding box center [426, 298] width 291 height 31
select select "collection"
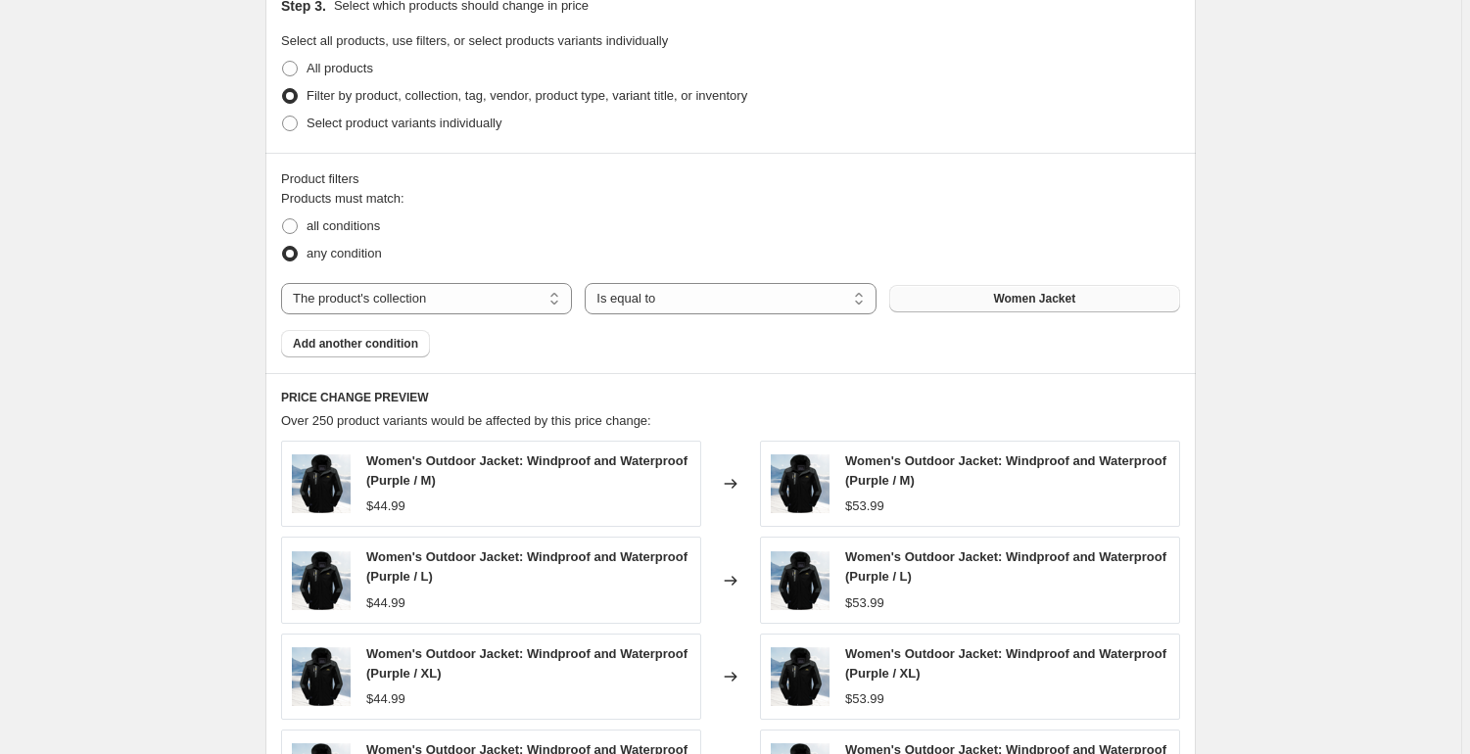
click at [1024, 304] on span "Women Jacket" at bounding box center [1034, 299] width 82 height 16
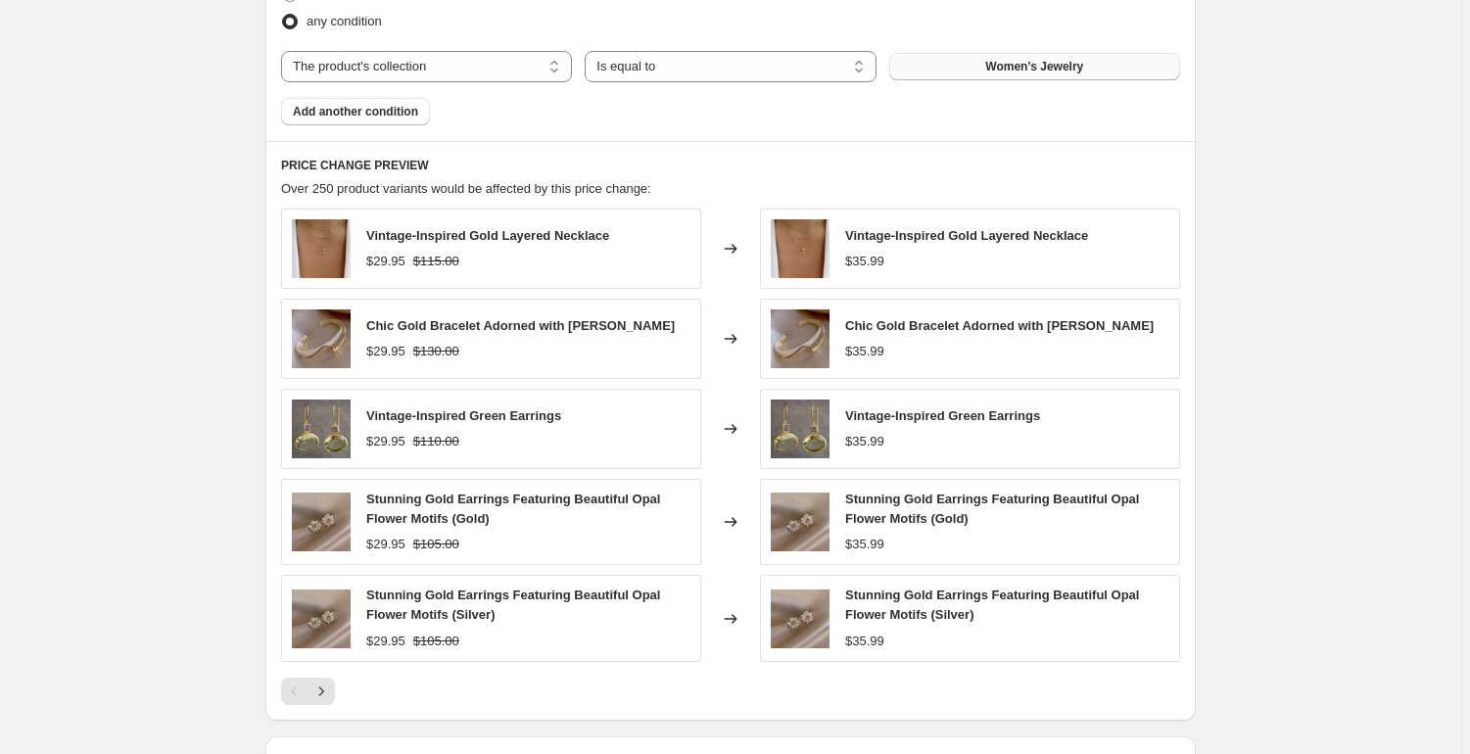
scroll to position [1434, 0]
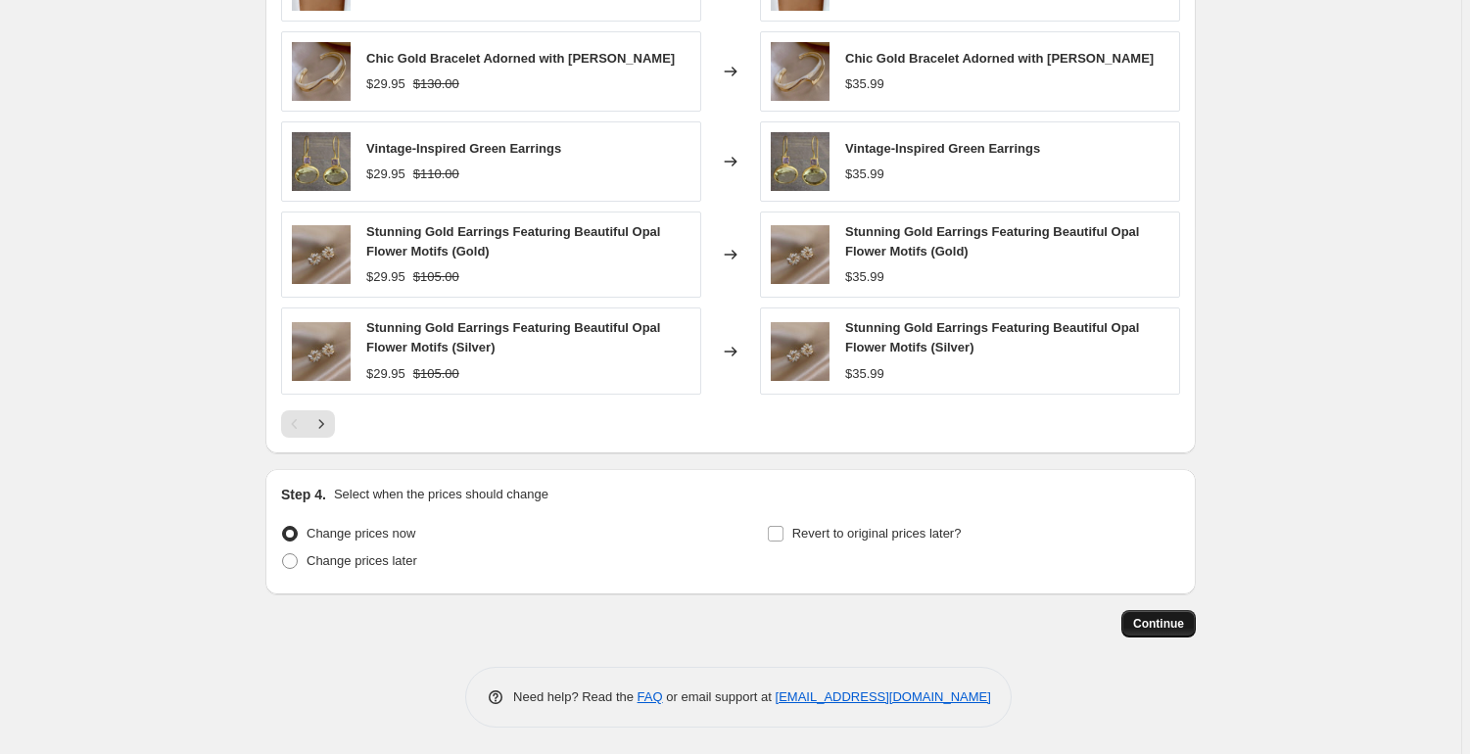
click at [1171, 617] on span "Continue" at bounding box center [1158, 624] width 51 height 16
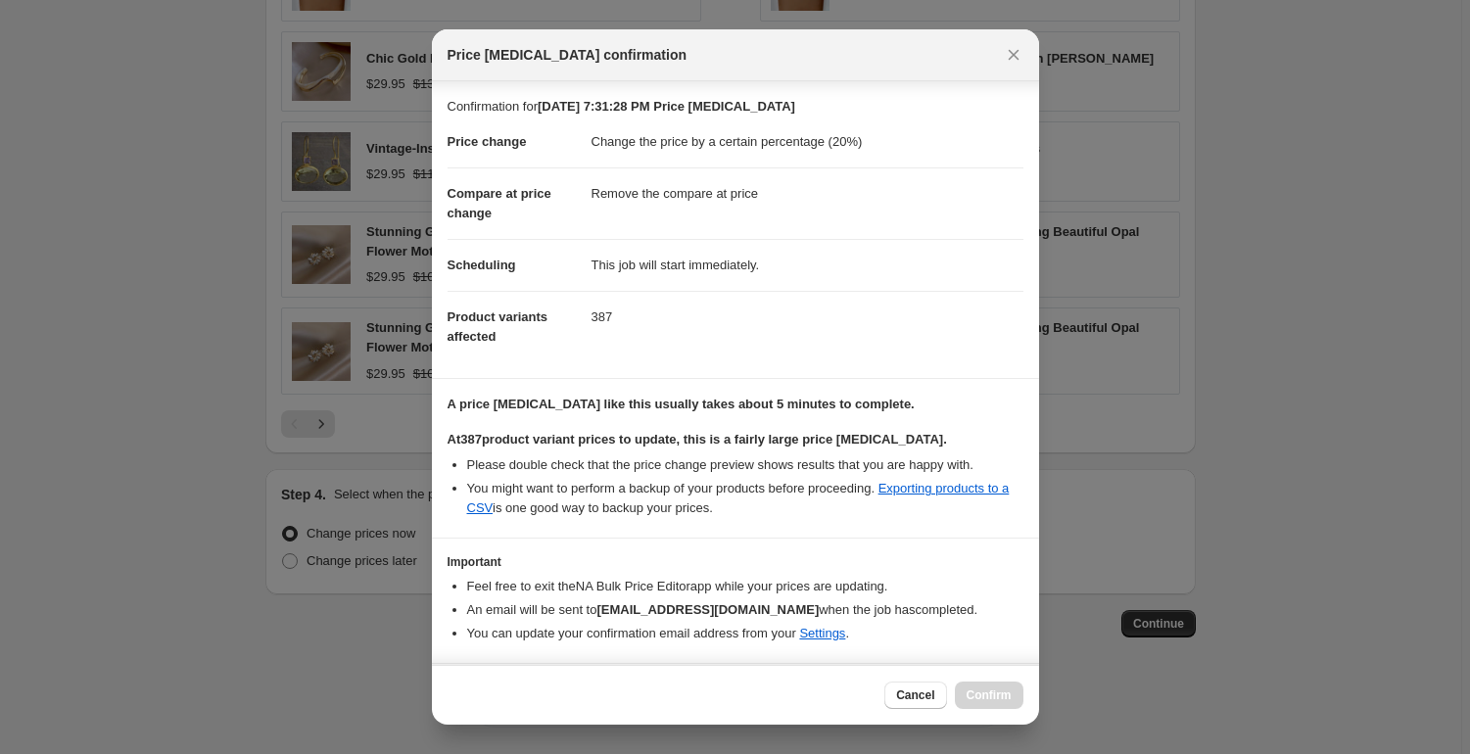
scroll to position [55, 0]
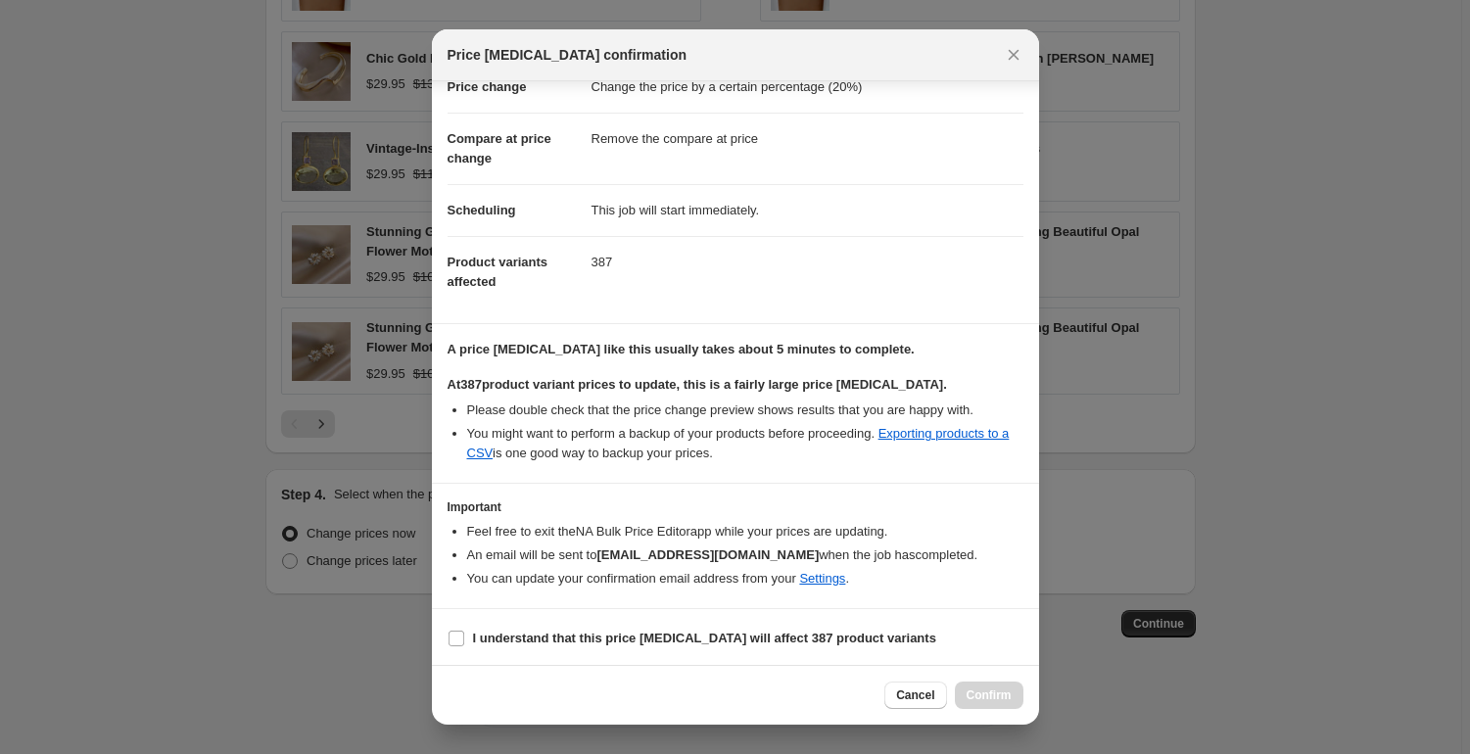
click at [730, 639] on b "I understand that this price change job will affect 387 product variants" at bounding box center [704, 638] width 463 height 15
click at [464, 639] on input "I understand that this price change job will affect 387 product variants" at bounding box center [456, 639] width 16 height 16
checkbox input "true"
click at [971, 685] on button "Confirm" at bounding box center [989, 695] width 69 height 27
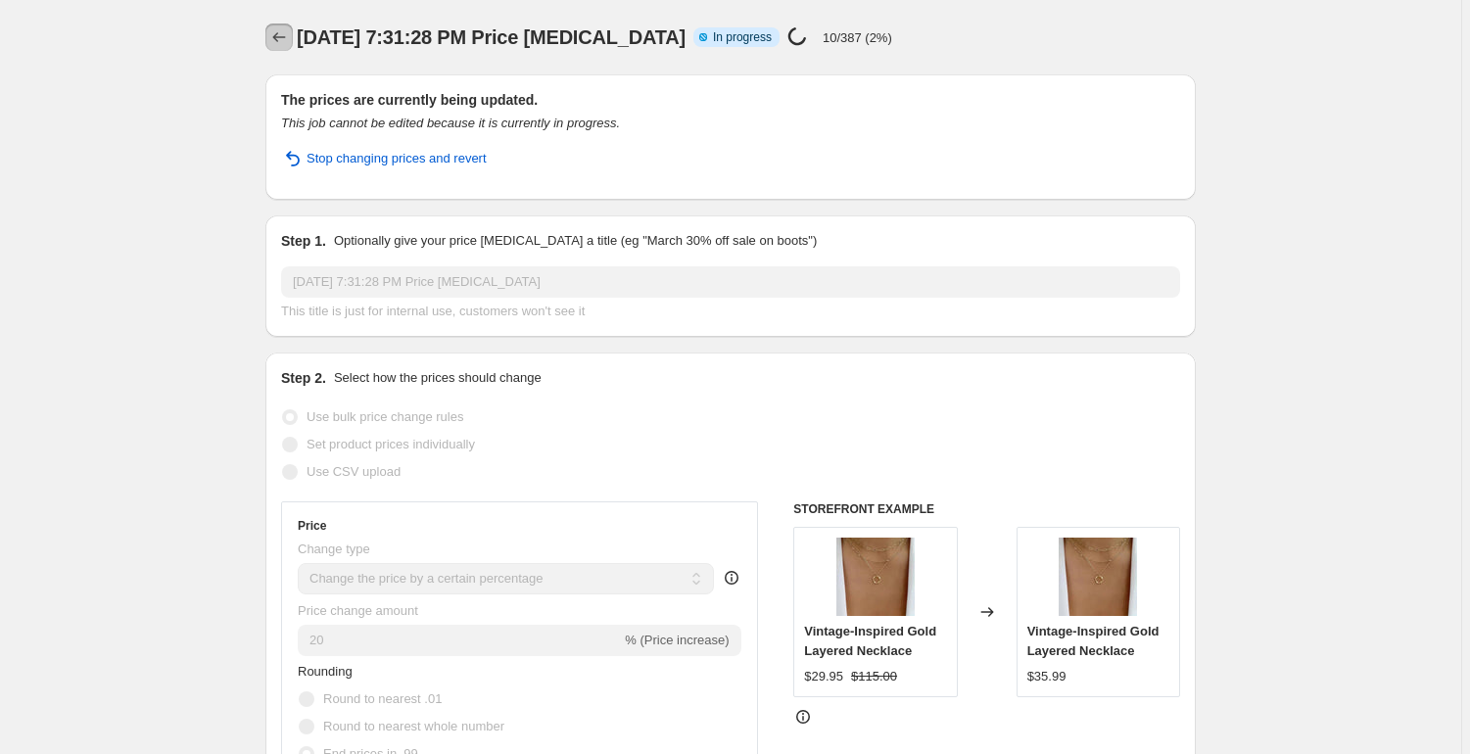
click at [277, 29] on icon "Price change jobs" at bounding box center [279, 37] width 20 height 20
